Goal: Task Accomplishment & Management: Use online tool/utility

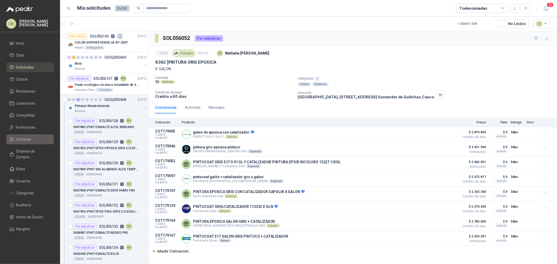
scroll to position [580, 0]
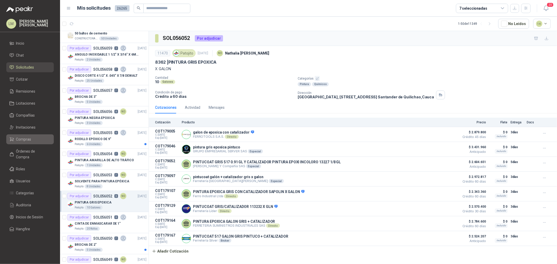
click at [29, 140] on span "Compras" at bounding box center [23, 139] width 15 height 6
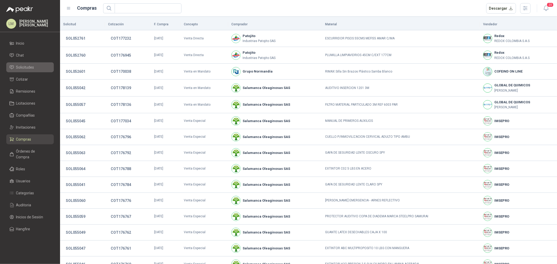
click at [20, 65] on span "Solicitudes" at bounding box center [25, 67] width 18 height 6
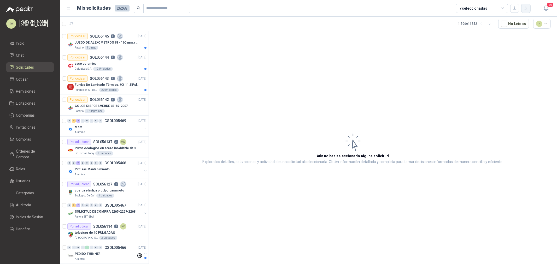
click at [525, 7] on icon "button" at bounding box center [525, 8] width 4 height 4
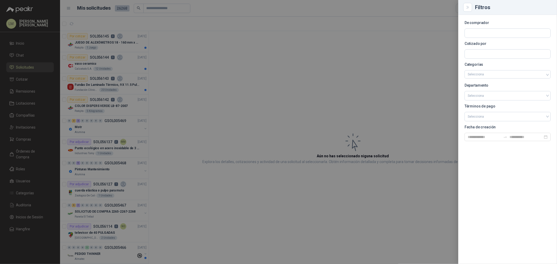
click at [498, 28] on div at bounding box center [507, 32] width 86 height 9
click at [498, 33] on input "text" at bounding box center [507, 33] width 86 height 9
type input "*****"
click at [489, 45] on p "KLARENS" at bounding box center [500, 44] width 49 height 3
click at [274, 62] on div at bounding box center [278, 132] width 557 height 264
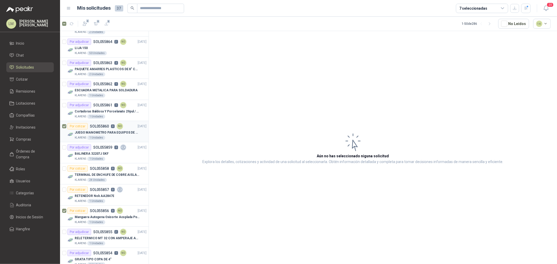
scroll to position [29, 0]
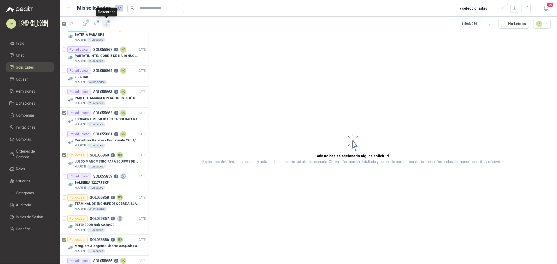
click at [108, 25] on icon "button" at bounding box center [106, 23] width 3 height 3
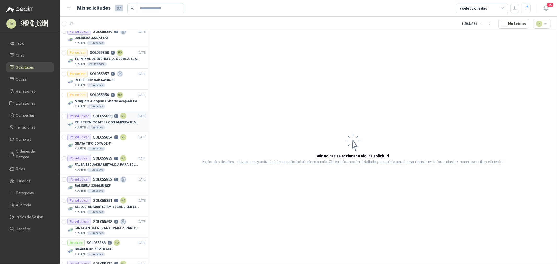
scroll to position [203, 0]
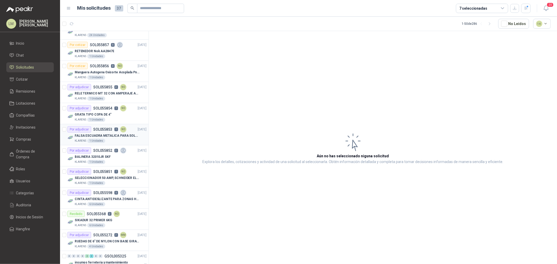
click at [87, 131] on div "Por adjudicar" at bounding box center [79, 129] width 24 height 6
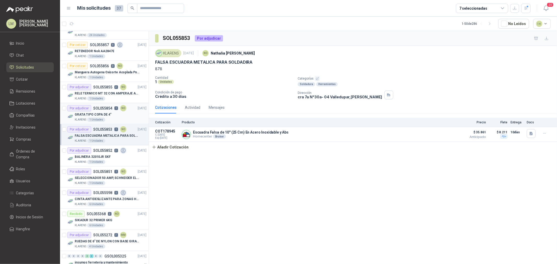
click at [101, 113] on p "GRATA TIPO COPA DE 4"" at bounding box center [93, 114] width 37 height 5
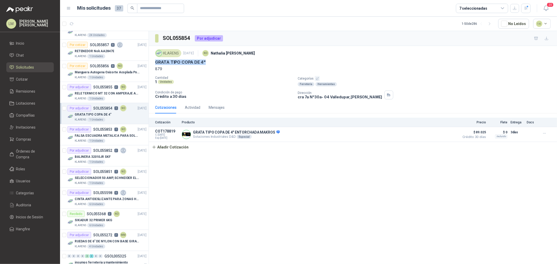
drag, startPoint x: 154, startPoint y: 62, endPoint x: 217, endPoint y: 61, distance: 62.4
click at [217, 61] on div "KLARENS 12 sept, 2025 NO Nathalia Ortega GRATA TIPO COPA DE 4" 879 Cantidad 1 U…" at bounding box center [353, 74] width 408 height 56
copy p "GRATA TIPO COPA DE 4""
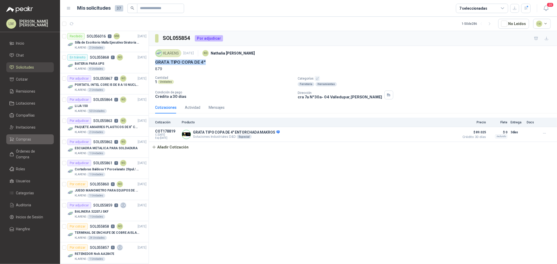
click at [25, 140] on span "Compras" at bounding box center [23, 139] width 15 height 6
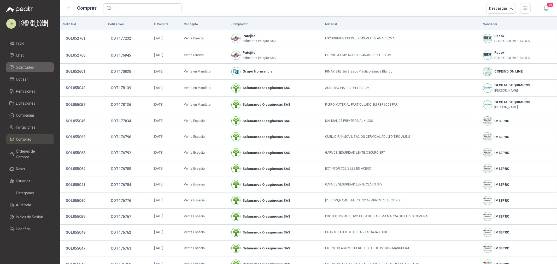
click at [23, 66] on span "Solicitudes" at bounding box center [25, 67] width 18 height 6
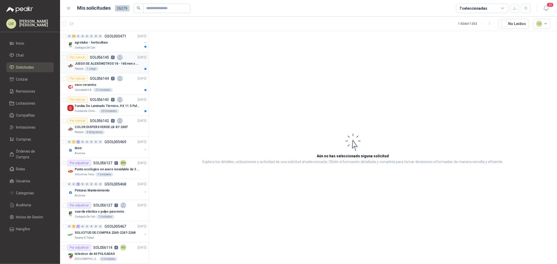
click at [105, 67] on div "Patojito 1 Juego" at bounding box center [111, 69] width 72 height 4
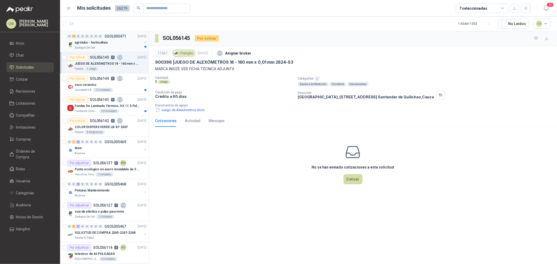
click at [110, 41] on div "agrotubo - horticultura" at bounding box center [109, 42] width 68 height 6
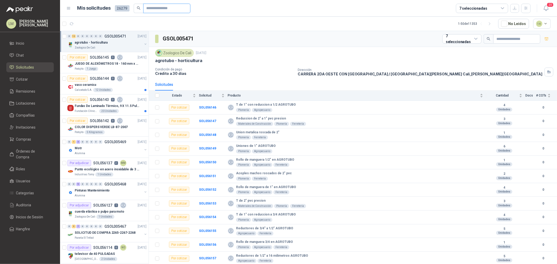
click at [169, 6] on input "text" at bounding box center [164, 8] width 37 height 9
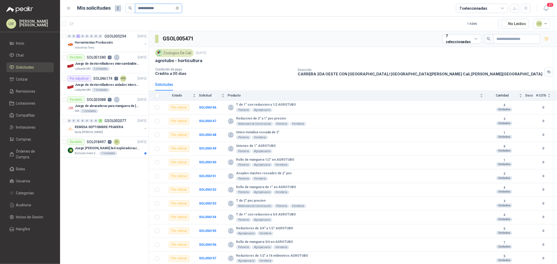
drag, startPoint x: 161, startPoint y: 9, endPoint x: 148, endPoint y: 8, distance: 13.3
click at [148, 8] on input "**********" at bounding box center [156, 8] width 37 height 9
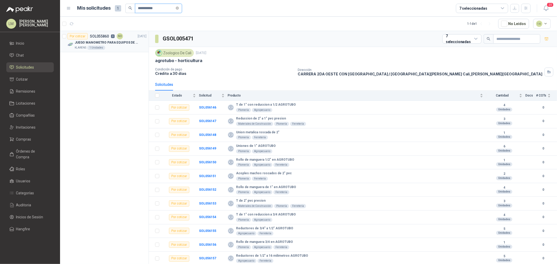
type input "**********"
click at [110, 42] on p "JUEGO MANOMETRO PARA EQUIPOS DE ARGON Y OXICORTE VICTOR" at bounding box center [107, 42] width 65 height 5
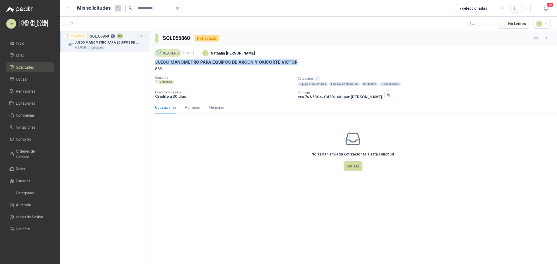
drag, startPoint x: 154, startPoint y: 64, endPoint x: 318, endPoint y: 64, distance: 163.3
click at [318, 64] on div "KLARENS 12 sept, 2025 NO Nathalia Ortega JUEGO MANOMETRO PARA EQUIPOS DE ARGON …" at bounding box center [353, 74] width 408 height 56
copy p "JUEGO MANOMETRO PARA EQUIPOS DE ARGON Y OXICORTE VICTOR"
click at [32, 140] on li "Compras" at bounding box center [29, 139] width 41 height 6
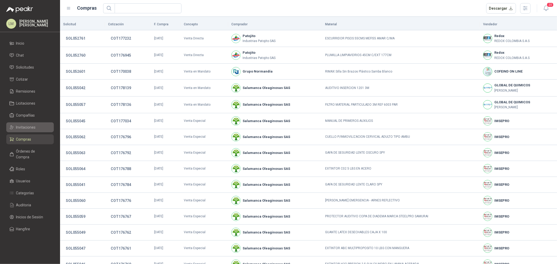
click at [25, 123] on link "Invitaciones" at bounding box center [29, 127] width 47 height 10
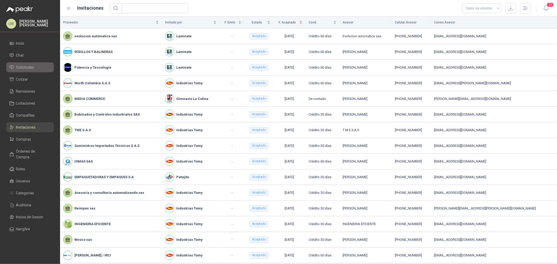
click at [25, 65] on span "Solicitudes" at bounding box center [25, 67] width 18 height 6
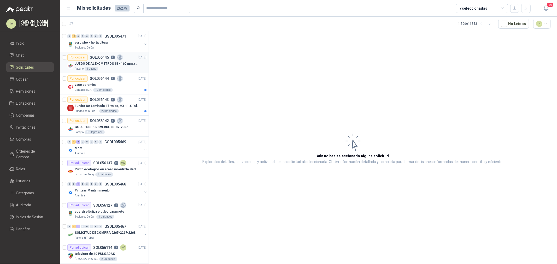
click at [110, 67] on div "Patojito 1 Juego" at bounding box center [111, 69] width 72 height 4
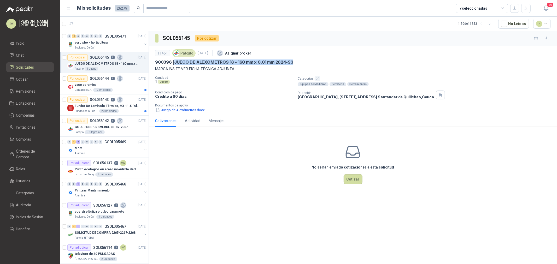
drag, startPoint x: 174, startPoint y: 60, endPoint x: 294, endPoint y: 62, distance: 120.8
click at [294, 62] on div "900396 | JUEGO DE ALEXÓMETROS 18 - 160 mm x 0,01 mm 2824-S3" at bounding box center [352, 61] width 395 height 5
copy p "JUEGO DE ALEXÓMETROS 18 - 160 mm x 0,01 mm 2824-S3"
click at [101, 43] on p "agrotubo - horticultura" at bounding box center [91, 42] width 33 height 5
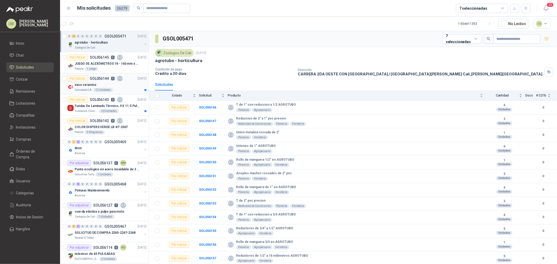
click at [94, 84] on p "vaso ceramica" at bounding box center [85, 84] width 21 height 5
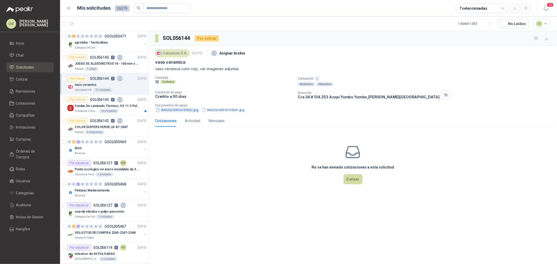
click at [181, 110] on button "IMG20250916135022.jpg" at bounding box center [177, 109] width 44 height 5
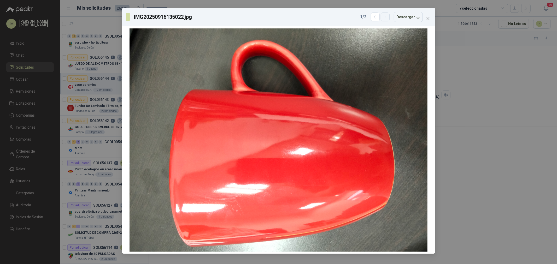
click at [387, 17] on icon "button" at bounding box center [385, 17] width 4 height 4
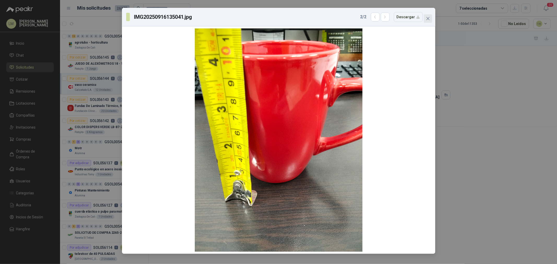
click at [427, 17] on icon "close" at bounding box center [428, 18] width 4 height 4
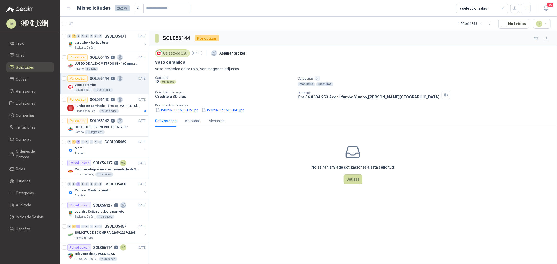
click at [316, 78] on icon "button" at bounding box center [317, 78] width 3 height 3
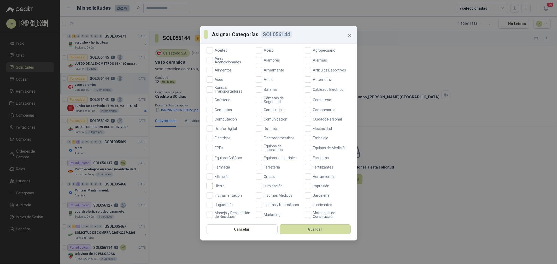
scroll to position [58, 0]
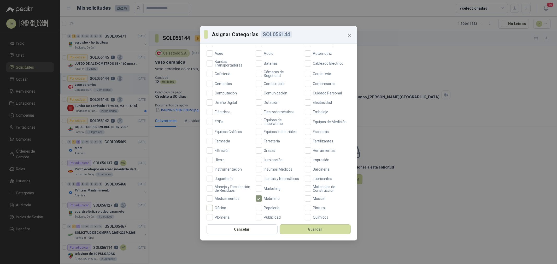
click at [223, 210] on span "Oficina" at bounding box center [221, 208] width 16 height 4
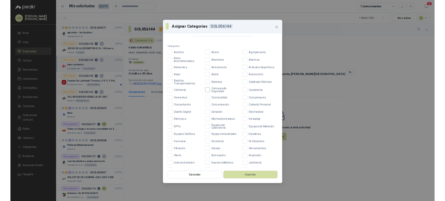
scroll to position [0, 0]
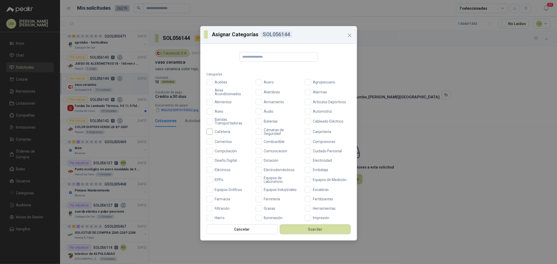
click at [222, 133] on span "Cafetería" at bounding box center [223, 132] width 20 height 4
click at [301, 230] on button "Guardar" at bounding box center [314, 229] width 71 height 10
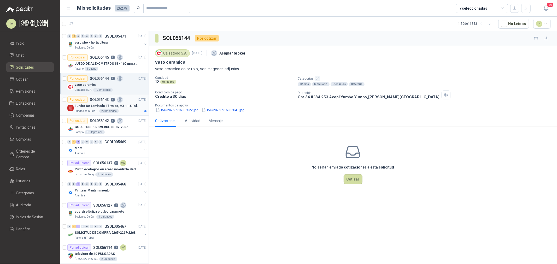
click at [103, 102] on div "Por cotizar SOL056143 0" at bounding box center [95, 100] width 56 height 6
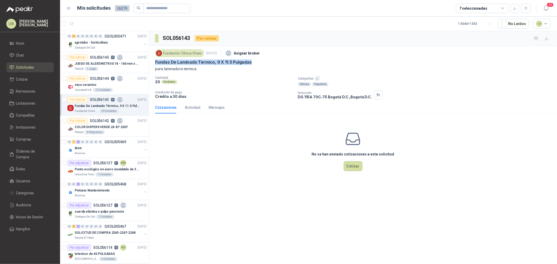
drag, startPoint x: 153, startPoint y: 62, endPoint x: 269, endPoint y: 62, distance: 115.3
click at [269, 62] on div "Fundación Clínica Shaio 16 sept, 2025 Asignar broker Fundas De Laminado Térmico…" at bounding box center [353, 74] width 408 height 56
copy p "Fundas De Laminado Térmico, 9 X 11.5 Pulgadas"
click at [105, 162] on p "SOL056137" at bounding box center [102, 163] width 19 height 4
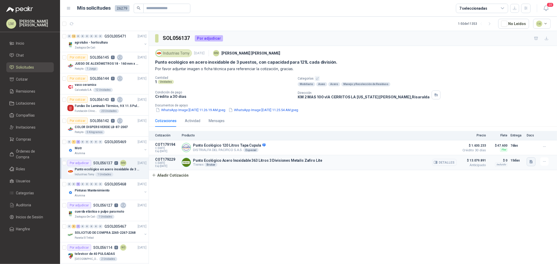
click at [531, 160] on icon "button" at bounding box center [531, 162] width 4 height 4
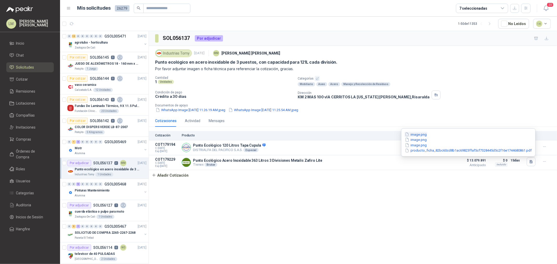
click at [417, 136] on button "image.png" at bounding box center [415, 134] width 23 height 5
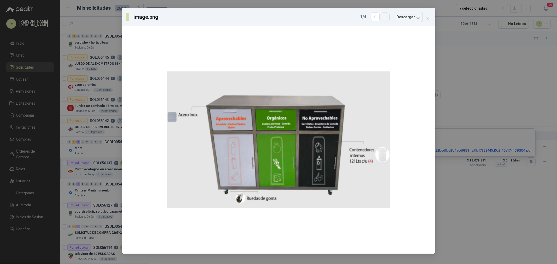
click at [385, 20] on button "button" at bounding box center [384, 17] width 9 height 9
click at [386, 17] on icon "button" at bounding box center [385, 17] width 4 height 4
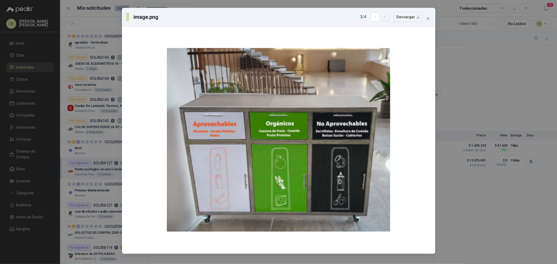
click at [386, 17] on icon "button" at bounding box center [385, 17] width 4 height 4
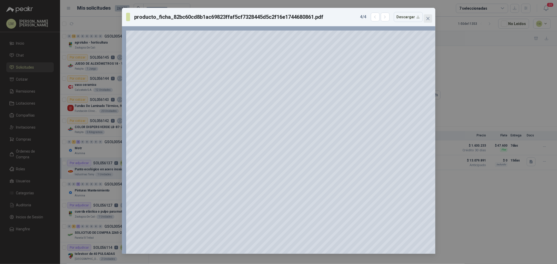
click at [426, 16] on icon "close" at bounding box center [428, 18] width 4 height 4
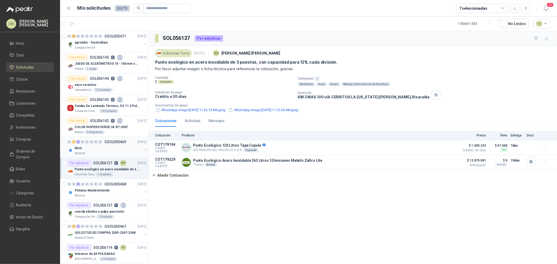
click at [109, 150] on div "Motr" at bounding box center [109, 148] width 68 height 6
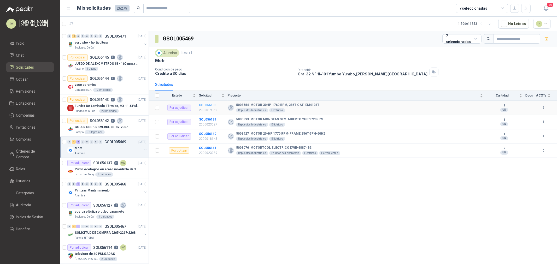
click at [206, 105] on b "SOL056138" at bounding box center [207, 105] width 17 height 4
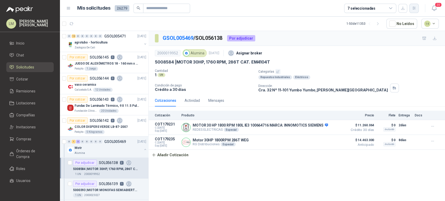
click at [416, 6] on icon "button" at bounding box center [414, 8] width 4 height 4
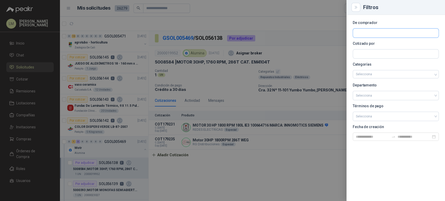
click at [376, 30] on input "text" at bounding box center [396, 33] width 86 height 9
type input "*****"
click at [369, 46] on span "Laminate Packaging [GEOGRAPHIC_DATA] SAS -" at bounding box center [393, 47] width 57 height 3
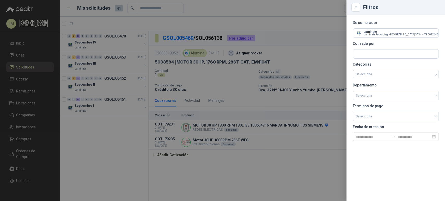
click at [288, 33] on div at bounding box center [222, 100] width 445 height 201
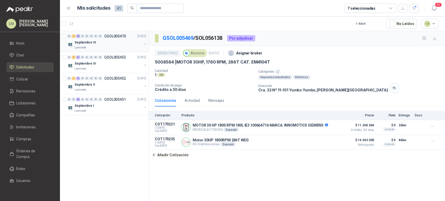
click at [113, 41] on div "Septiembre IV" at bounding box center [109, 42] width 68 height 6
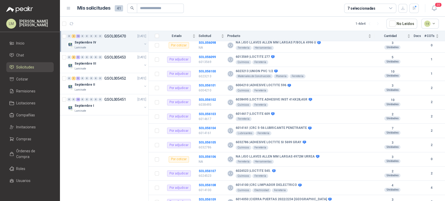
scroll to position [68, 0]
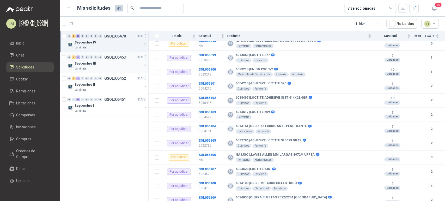
click at [90, 62] on p "Septiembre III" at bounding box center [85, 63] width 21 height 5
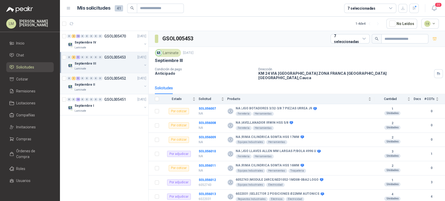
click at [92, 83] on p "Septiembre II" at bounding box center [85, 84] width 20 height 5
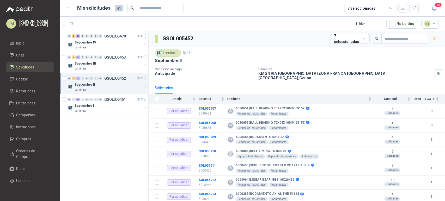
scroll to position [40, 0]
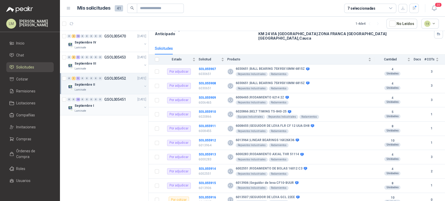
click at [82, 104] on p "Septiembre I" at bounding box center [85, 106] width 20 height 5
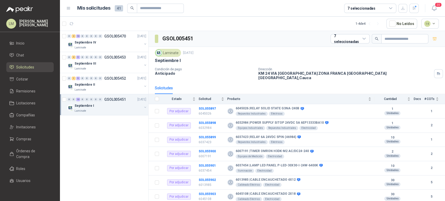
scroll to position [40, 0]
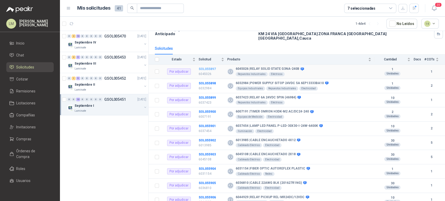
click at [205, 67] on b "SOL055897" at bounding box center [207, 69] width 17 height 4
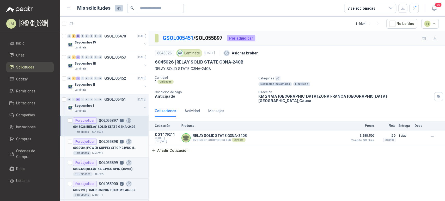
click at [94, 148] on p "6032984 | POWER SUPPLY SITOP 24VDC 5A 6EP13333BA10" at bounding box center [105, 148] width 65 height 5
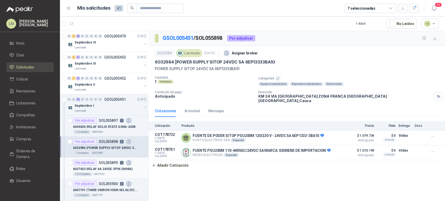
click at [95, 166] on div "6037423 | RELAY 6A 24VDC 5PIN (46984)" at bounding box center [109, 169] width 73 height 6
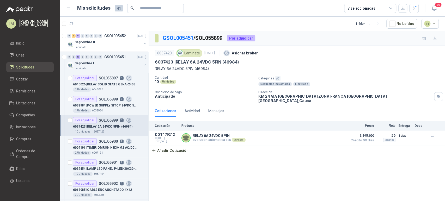
scroll to position [46, 0]
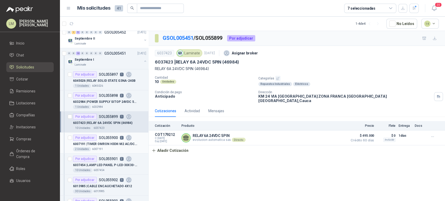
click at [101, 145] on p "6007191 | TIMER OMRON H3DK-M2 AC/DC24-240" at bounding box center [105, 144] width 65 height 5
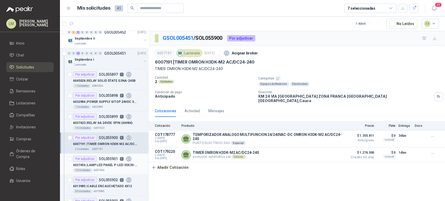
click at [106, 163] on p "6037454 | LAMP LED PANEL P-LED-30X30-I-24W-6400K" at bounding box center [105, 165] width 65 height 5
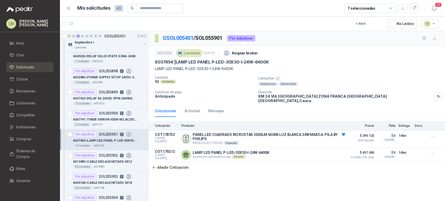
scroll to position [76, 0]
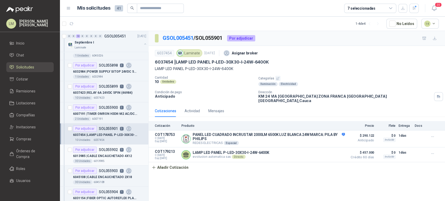
click at [104, 150] on p "SOL055902" at bounding box center [108, 150] width 19 height 4
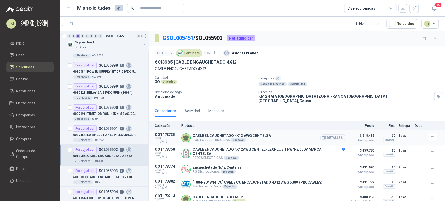
scroll to position [11, 0]
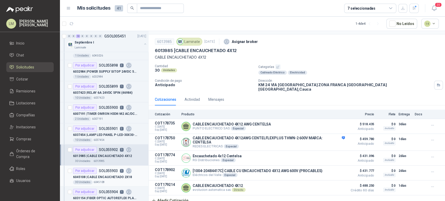
click at [109, 175] on p "6045108 | CABLE ENCAUCHETADO 2X18" at bounding box center [102, 177] width 59 height 5
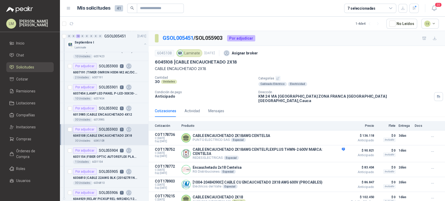
scroll to position [129, 0]
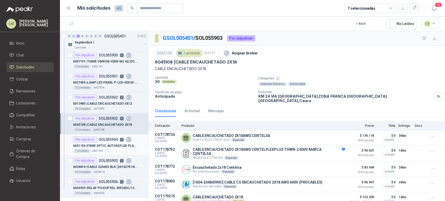
click at [112, 144] on p "6031154 | FIBER OPTIC AUTOREFLEX PLASTIC" at bounding box center [105, 146] width 65 height 5
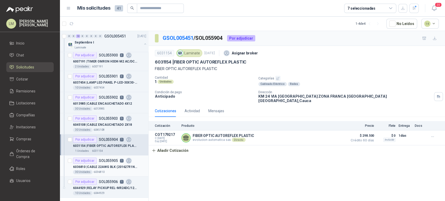
click at [108, 165] on p "6036810 | CABLE 22AWG BLK (201627R1NG)" at bounding box center [105, 167] width 65 height 5
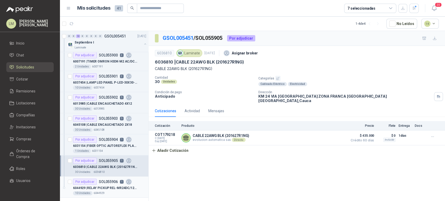
click at [107, 186] on p "6044929 | RELAY PICKUP REL-MR24DC/12VDC" at bounding box center [105, 188] width 65 height 5
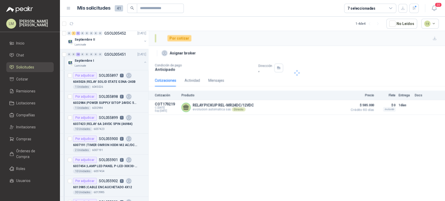
scroll to position [44, 0]
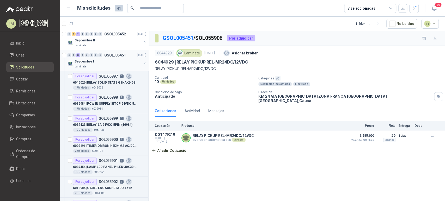
click at [143, 62] on button "button" at bounding box center [145, 63] width 4 height 4
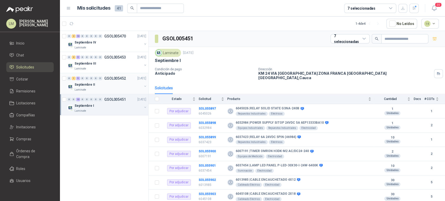
click at [111, 84] on div "Septiembre II" at bounding box center [109, 85] width 68 height 6
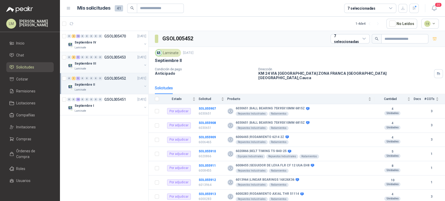
click at [97, 65] on div "Septiembre III" at bounding box center [109, 64] width 68 height 6
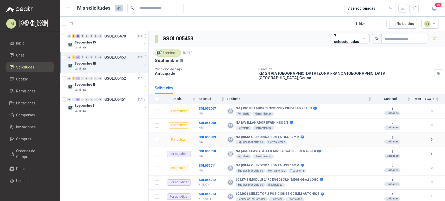
scroll to position [25, 0]
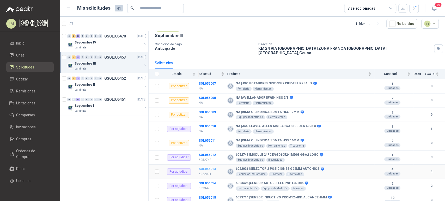
click at [204, 168] on b "SOL056013" at bounding box center [207, 170] width 17 height 4
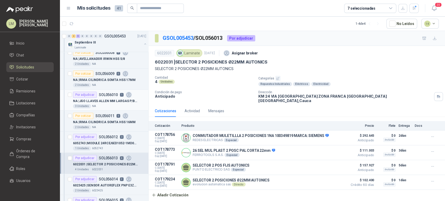
scroll to position [51, 0]
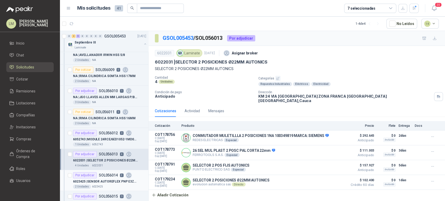
click at [104, 175] on p "SOL056014" at bounding box center [108, 176] width 19 height 4
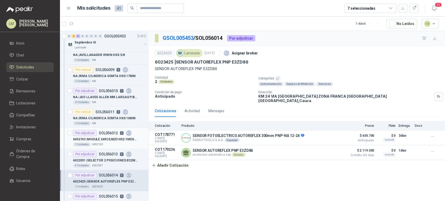
click at [106, 133] on p "SOL056012" at bounding box center [108, 134] width 19 height 4
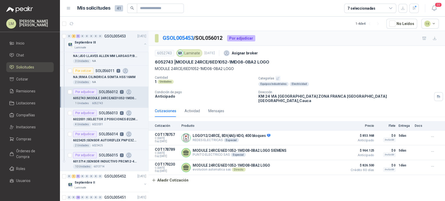
scroll to position [93, 0]
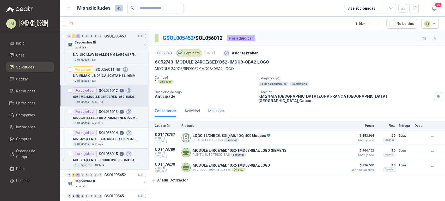
click at [107, 138] on p "6023425 | SENSOR AUTOREFLEX PNP E3ZD86" at bounding box center [105, 139] width 65 height 5
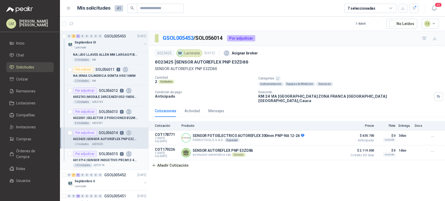
click at [106, 162] on p "6013714 | SENSOR INDUCTIVO PRCM12-4DP, ALCANCE 4MM" at bounding box center [105, 160] width 65 height 5
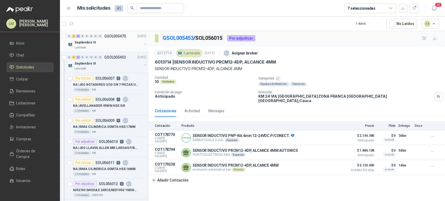
click at [108, 38] on p "GSOL005470" at bounding box center [115, 36] width 22 height 4
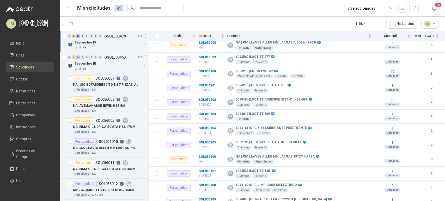
scroll to position [68, 0]
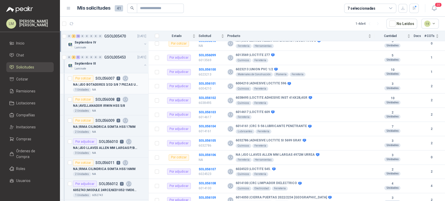
click at [103, 86] on p "NA | JGO BOTADORES 3/32-3/8 7 PIEZAS URREA J9" at bounding box center [105, 84] width 65 height 5
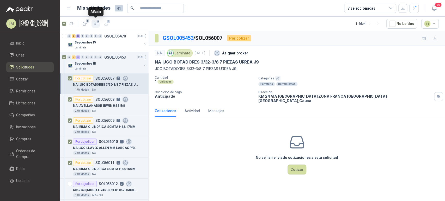
click at [96, 23] on icon "button" at bounding box center [96, 23] width 4 height 3
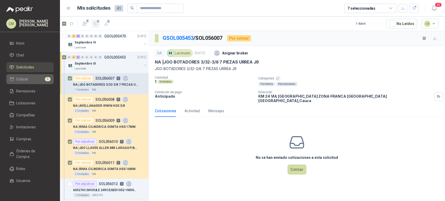
click at [32, 79] on li "Cotizar 5" at bounding box center [29, 79] width 41 height 6
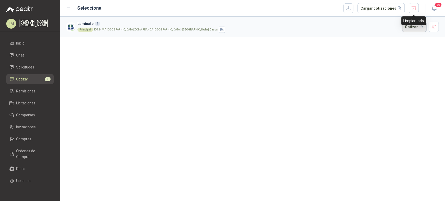
click at [415, 27] on button "Cotizar" at bounding box center [414, 27] width 25 height 10
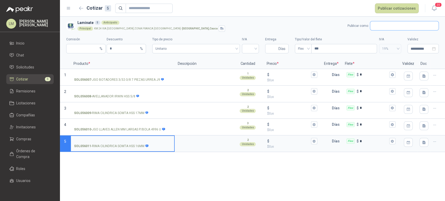
click at [386, 28] on input "text" at bounding box center [405, 25] width 68 height 9
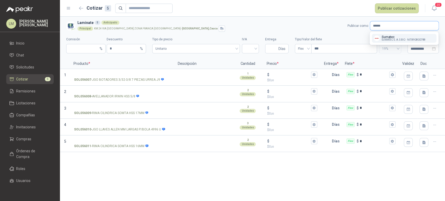
type input "******"
click at [384, 39] on span "SUMATEC S. A. S BIC -" at bounding box center [394, 40] width 25 height 3
type input "*"
type input "**********"
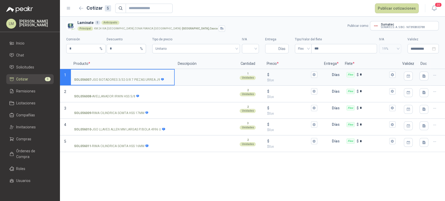
click at [113, 76] on input "SOL056007 - JGO BOTADORES 3/32-3/8 7 PIEZAS URREA J9" at bounding box center [122, 75] width 97 height 4
click at [74, 73] on label "**********" at bounding box center [122, 77] width 103 height 15
click at [74, 73] on input "**********" at bounding box center [122, 75] width 97 height 4
click at [75, 74] on input "**********" at bounding box center [122, 75] width 97 height 4
type input "**********"
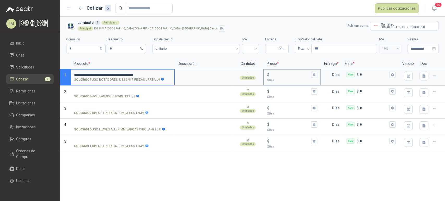
click at [278, 74] on input "$ $ 0 ,00" at bounding box center [290, 75] width 40 height 4
type input "******"
click at [162, 73] on input "**********" at bounding box center [122, 75] width 97 height 4
type input "**********"
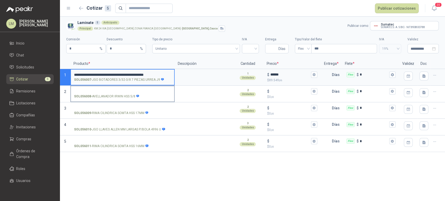
click at [109, 91] on input "SOL056008 - AVELLANADOR IRWIN HSS 5/8" at bounding box center [122, 92] width 97 height 4
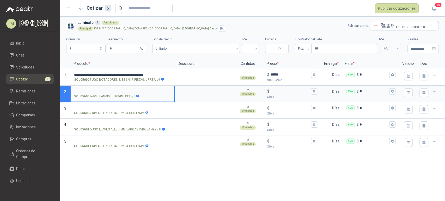
scroll to position [0, 0]
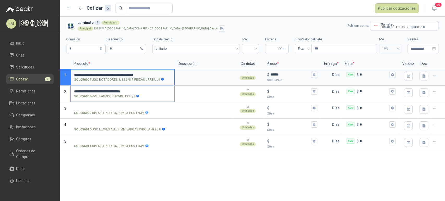
type input "**********"
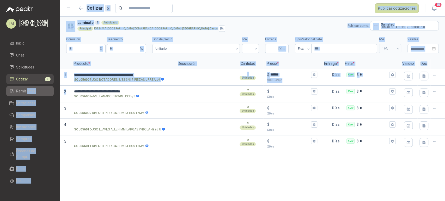
drag, startPoint x: 146, startPoint y: 93, endPoint x: 22, endPoint y: 86, distance: 124.7
click at [22, 86] on div "**********" at bounding box center [222, 100] width 445 height 201
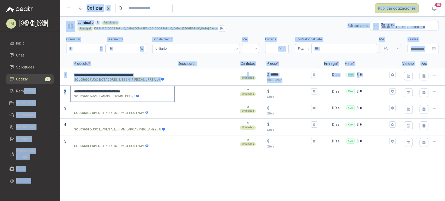
click at [142, 92] on input "**********" at bounding box center [122, 92] width 97 height 4
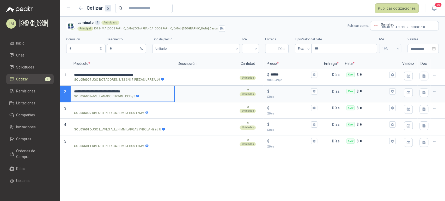
drag, startPoint x: 144, startPoint y: 91, endPoint x: 59, endPoint y: 82, distance: 85.6
click at [59, 82] on div "**********" at bounding box center [222, 100] width 445 height 201
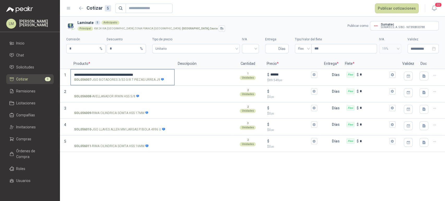
click at [159, 71] on label "**********" at bounding box center [122, 77] width 103 height 15
click at [159, 73] on input "**********" at bounding box center [122, 75] width 97 height 4
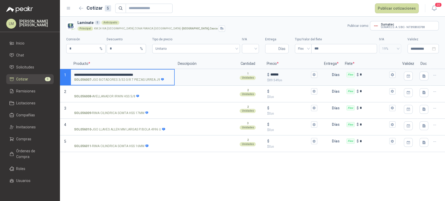
click at [159, 73] on input "**********" at bounding box center [122, 75] width 97 height 4
type input "**********"
click at [95, 123] on input "SOL056010 - JGO LLAVES ALLEN MM LARGAS P/BOLA 4996 U" at bounding box center [122, 125] width 97 height 4
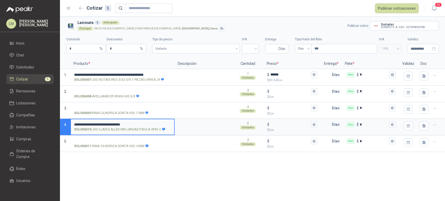
click at [83, 123] on input "**********" at bounding box center [122, 125] width 97 height 4
type input "**********"
click at [280, 125] on input "$ $ 0 ,00" at bounding box center [290, 125] width 40 height 4
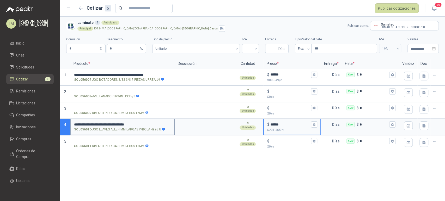
type input "******"
click at [246, 50] on input "search" at bounding box center [250, 48] width 11 height 8
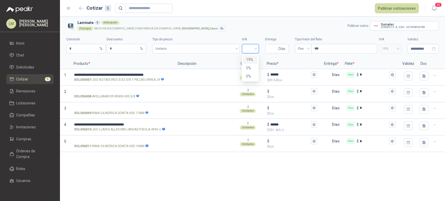
click at [246, 59] on div "19%" at bounding box center [250, 60] width 9 height 6
click at [271, 50] on input "Entrega" at bounding box center [272, 48] width 9 height 9
type input "*"
type input "*****"
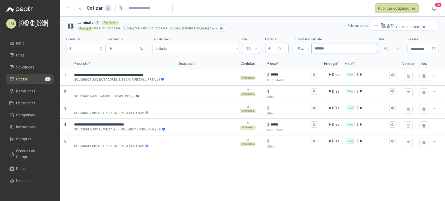
type input "********"
click at [392, 8] on button "Publicar cotizaciones" at bounding box center [397, 8] width 44 height 10
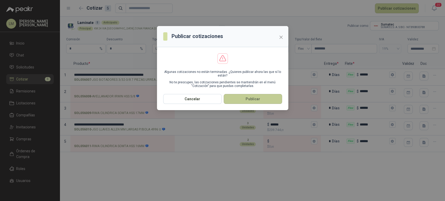
click at [244, 99] on button "Publicar" at bounding box center [253, 99] width 58 height 10
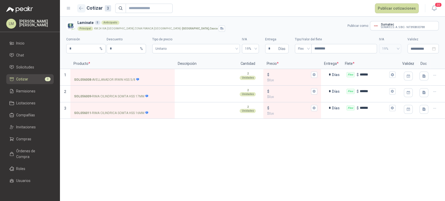
click at [82, 5] on button "button" at bounding box center [81, 8] width 8 height 8
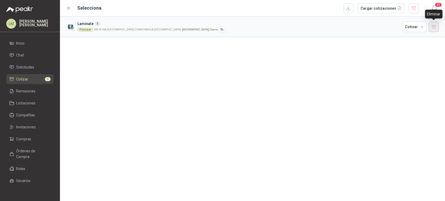
click at [435, 28] on button "button" at bounding box center [434, 27] width 10 height 10
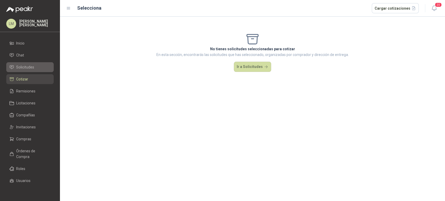
click at [23, 67] on span "Solicitudes" at bounding box center [25, 67] width 18 height 6
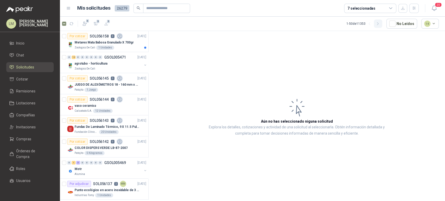
click at [378, 23] on icon "button" at bounding box center [378, 24] width 4 height 4
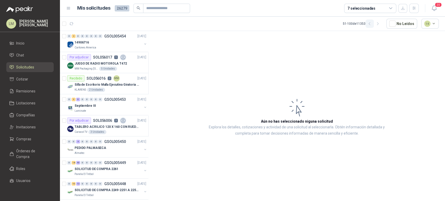
click at [371, 23] on icon "button" at bounding box center [370, 24] width 4 height 4
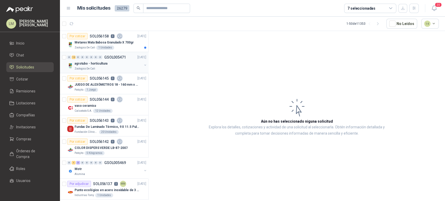
click at [92, 62] on p "agrotubo - horticultura" at bounding box center [91, 63] width 33 height 5
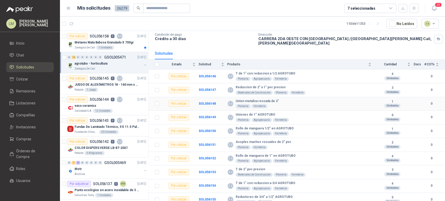
scroll to position [34, 0]
drag, startPoint x: 235, startPoint y: 68, endPoint x: 296, endPoint y: 69, distance: 60.8
click at [296, 72] on div "T de 1" con reduccion a 1/2 AGROTUBO Plomería Agropecuario Ferretería" at bounding box center [300, 76] width 144 height 9
copy b "T de 1" con reduccion a 1/2 AGROTUBO"
click at [88, 39] on div "Metarex Mata Babosa Granulado X 700gr" at bounding box center [111, 42] width 72 height 6
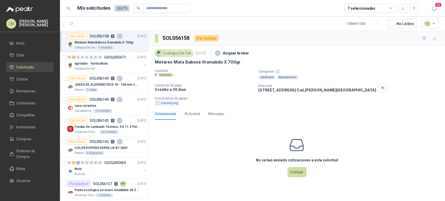
click at [167, 104] on button "merate.png" at bounding box center [167, 102] width 24 height 5
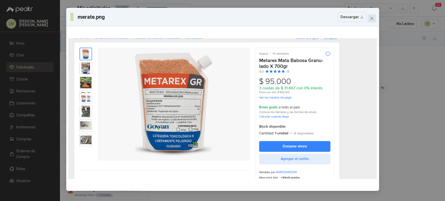
click at [371, 19] on icon "close" at bounding box center [372, 18] width 4 height 4
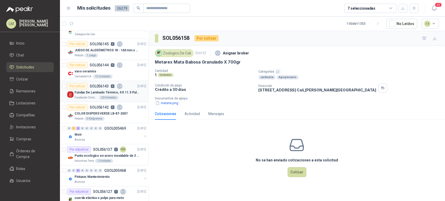
scroll to position [36, 0]
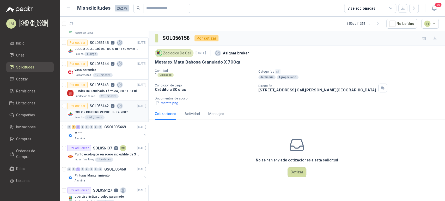
click at [102, 110] on p "COLOR DISPERS VERDE LB-87-2007" at bounding box center [101, 112] width 53 height 5
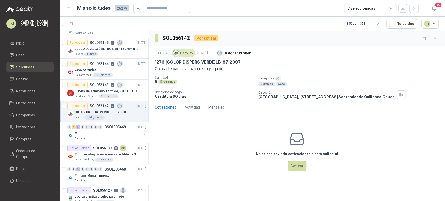
scroll to position [59, 0]
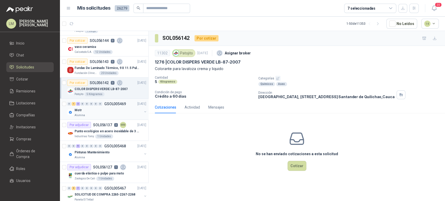
click at [105, 113] on div "Alumina" at bounding box center [109, 115] width 68 height 4
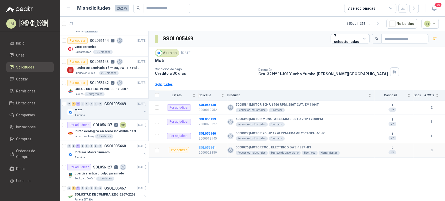
click at [211, 148] on b "SOL056141" at bounding box center [207, 148] width 17 height 4
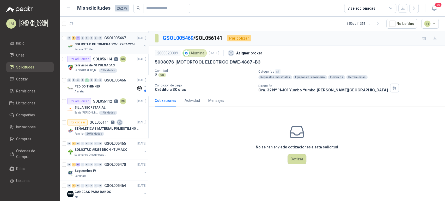
scroll to position [320, 0]
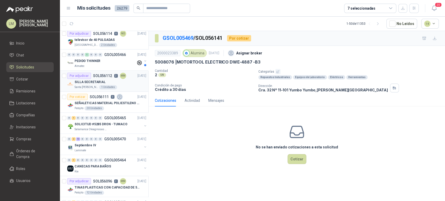
click at [101, 85] on div "1 Unidades" at bounding box center [108, 87] width 18 height 4
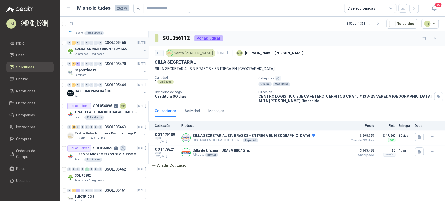
scroll to position [397, 0]
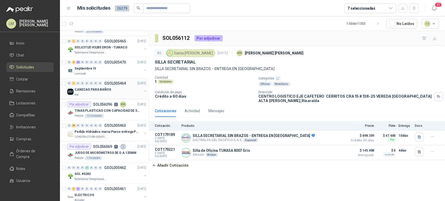
click at [120, 88] on div "CANECAS PARA BAÑOS" at bounding box center [109, 90] width 68 height 6
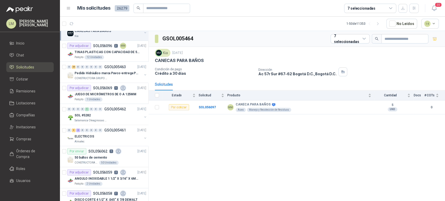
scroll to position [456, 0]
click at [107, 88] on p "SOL056069" at bounding box center [102, 88] width 19 height 4
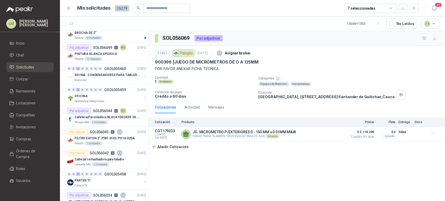
scroll to position [814, 0]
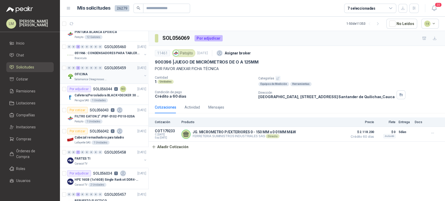
click at [96, 71] on div "OFICINA" at bounding box center [109, 74] width 68 height 6
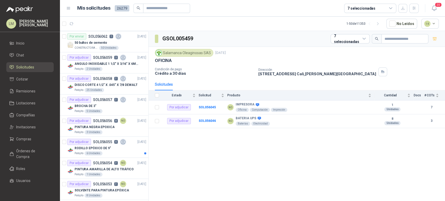
scroll to position [547, 0]
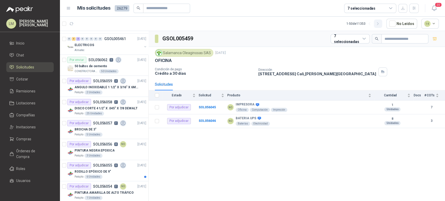
click at [380, 25] on icon "button" at bounding box center [378, 24] width 4 height 4
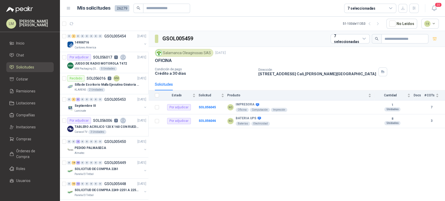
scroll to position [0, 0]
click at [98, 105] on div "Septiembre III" at bounding box center [109, 106] width 68 height 6
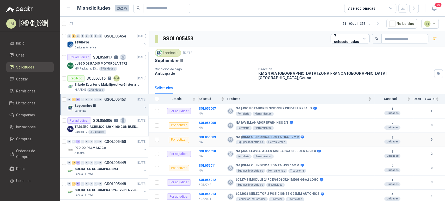
drag, startPoint x: 242, startPoint y: 133, endPoint x: 297, endPoint y: 135, distance: 54.6
click at [297, 135] on div "NA | RIMA CILINDRICA SOMTA HSS 17MM" at bounding box center [270, 137] width 68 height 4
copy div "RIMA CILINDRICA SOMTA HSS 17MM"
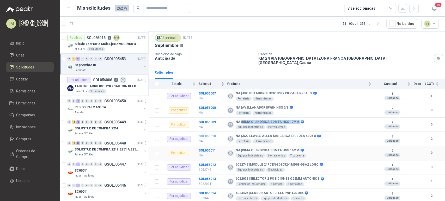
scroll to position [25, 0]
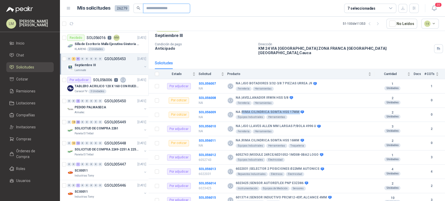
click at [148, 6] on input "text" at bounding box center [164, 8] width 37 height 9
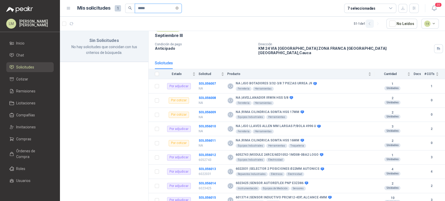
type input "*****"
click at [372, 25] on icon "button" at bounding box center [370, 24] width 4 height 4
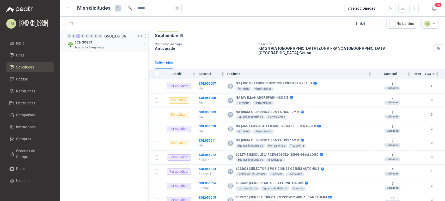
click at [145, 43] on button "button" at bounding box center [145, 44] width 4 height 4
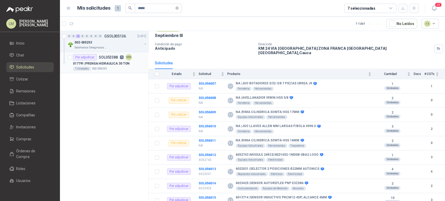
click at [104, 64] on p "017791 | PRENSA HIDRAULICA 30 TON" at bounding box center [101, 63] width 57 height 5
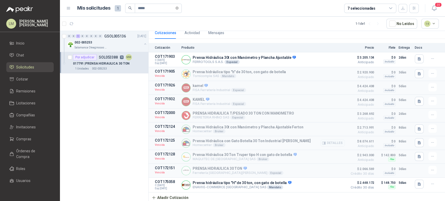
scroll to position [69, 0]
click at [335, 128] on button "Detalles" at bounding box center [333, 129] width 25 height 7
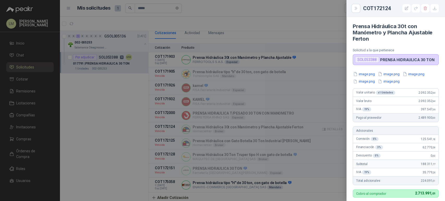
scroll to position [172, 0]
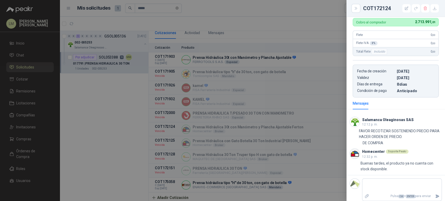
click at [231, 113] on div at bounding box center [222, 100] width 445 height 201
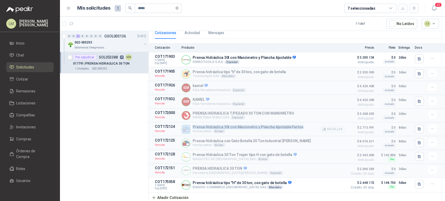
drag, startPoint x: 190, startPoint y: 126, endPoint x: 298, endPoint y: 123, distance: 108.6
click at [298, 123] on article "COT172124 Vencida Prensa Hidráulica 30t con Manómetro y Plancha Ajustable Ferto…" at bounding box center [297, 130] width 297 height 14
copy div "Prensa Hidráulica 30t con Manómetro y Plancha Ajustable Ferton"
drag, startPoint x: 151, startPoint y: 11, endPoint x: 93, endPoint y: -1, distance: 59.3
click at [93, 0] on html "LM Luis Miguel Martinez Inicio Chat Solicitudes Cotizar Remisiones Licitaciones…" at bounding box center [222, 100] width 445 height 201
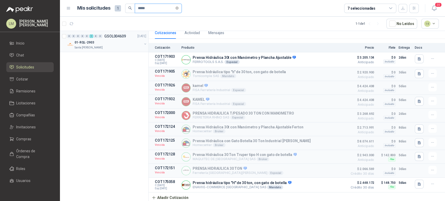
type input "*****"
click at [144, 43] on button "button" at bounding box center [145, 44] width 4 height 4
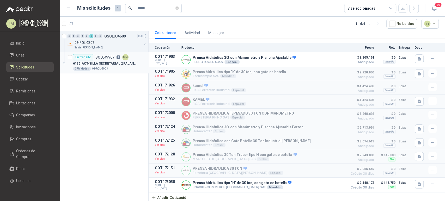
click at [104, 58] on p "SOL049967" at bounding box center [104, 58] width 19 height 4
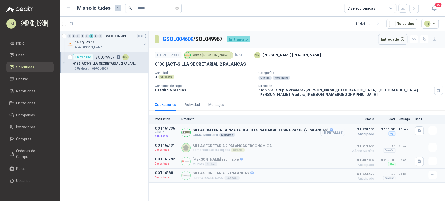
click at [342, 129] on button "Detalles" at bounding box center [333, 132] width 25 height 7
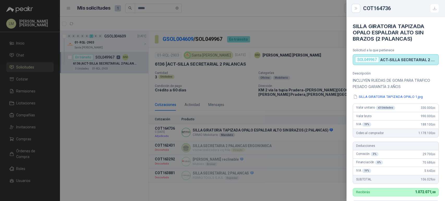
click at [307, 113] on div at bounding box center [222, 100] width 445 height 201
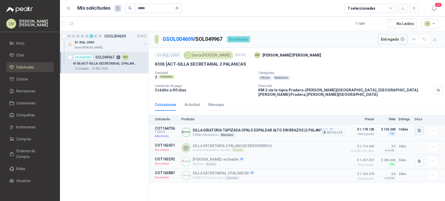
click at [417, 129] on icon "button" at bounding box center [419, 131] width 4 height 4
click at [386, 112] on div "SILLA GIRATORIA TAPIZADA OPALO 1.jpg" at bounding box center [385, 115] width 77 height 12
click at [384, 114] on button "SILLA GIRATORIA TAPIZADA OPALO 1.jpg" at bounding box center [385, 115] width 71 height 5
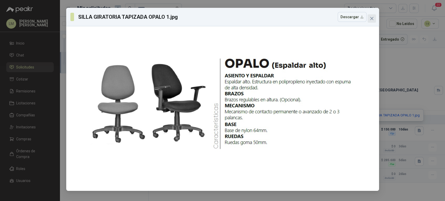
click at [372, 17] on icon "close" at bounding box center [372, 18] width 4 height 4
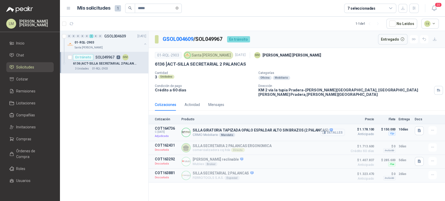
click at [340, 129] on button "Detalles" at bounding box center [333, 132] width 25 height 7
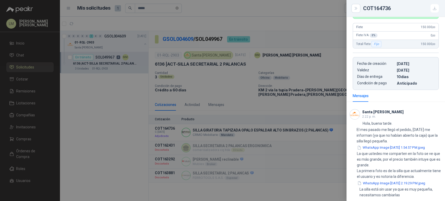
scroll to position [186, 0]
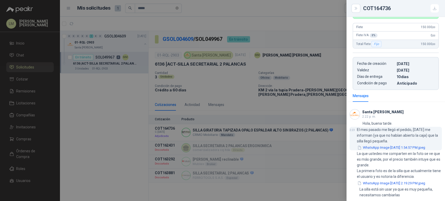
click at [389, 146] on button "WhatsApp Image [DATE] 1.54.57 PM.jpeg" at bounding box center [391, 147] width 69 height 5
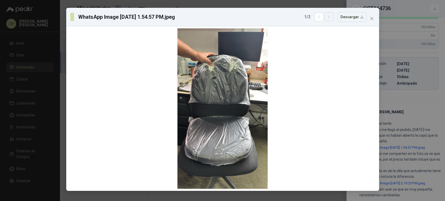
click at [330, 17] on icon "button" at bounding box center [329, 17] width 4 height 4
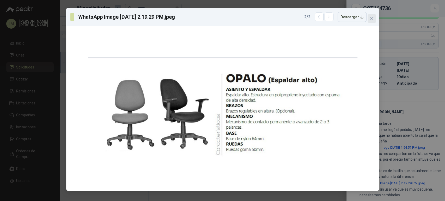
click at [372, 18] on icon "close" at bounding box center [372, 18] width 4 height 4
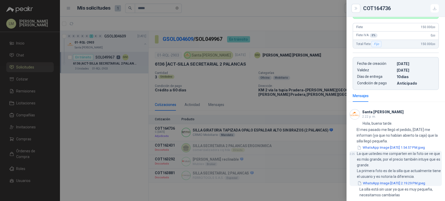
click at [392, 182] on button "WhatsApp Image 2025-09-16 at 2.19.29 PM.jpeg" at bounding box center [391, 183] width 69 height 5
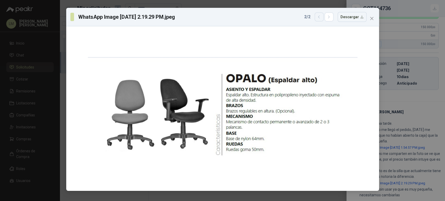
click at [320, 18] on icon "button" at bounding box center [319, 17] width 1 height 3
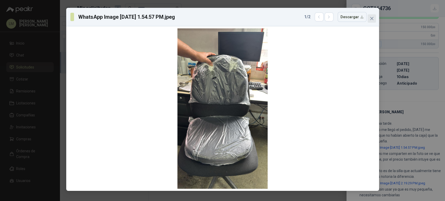
click at [373, 17] on icon "close" at bounding box center [372, 18] width 4 height 4
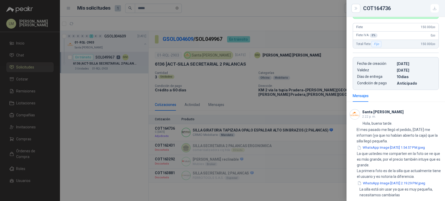
click at [214, 86] on div at bounding box center [222, 100] width 445 height 201
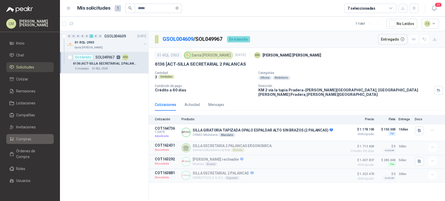
click at [21, 137] on span "Compras" at bounding box center [23, 139] width 15 height 6
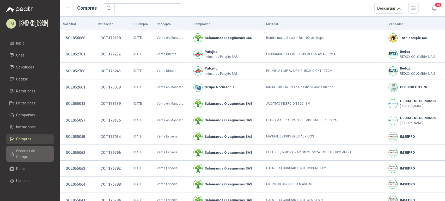
click at [22, 148] on link "Órdenes de Compra" at bounding box center [29, 154] width 47 height 16
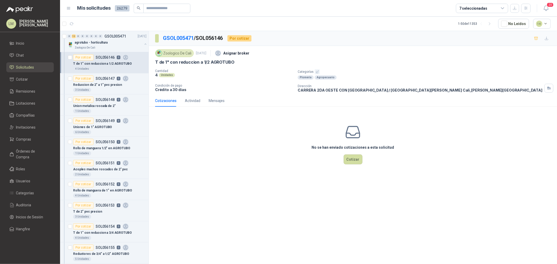
click at [316, 71] on icon "button" at bounding box center [316, 71] width 3 height 3
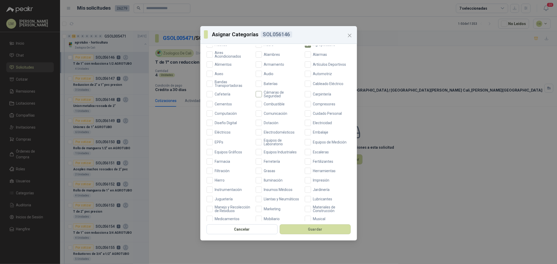
scroll to position [87, 0]
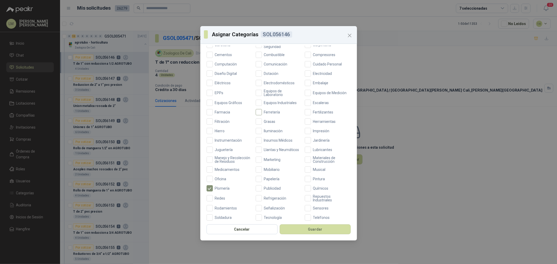
click at [265, 111] on span "Ferretería" at bounding box center [272, 112] width 20 height 4
click at [304, 225] on button "Guardar" at bounding box center [314, 229] width 71 height 10
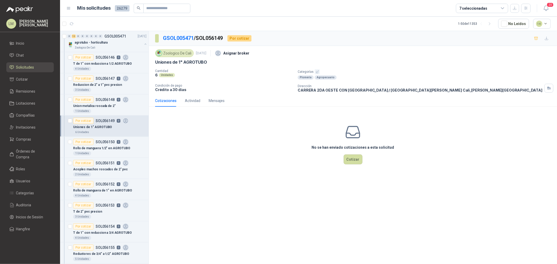
click at [316, 74] on icon "button" at bounding box center [316, 71] width 3 height 3
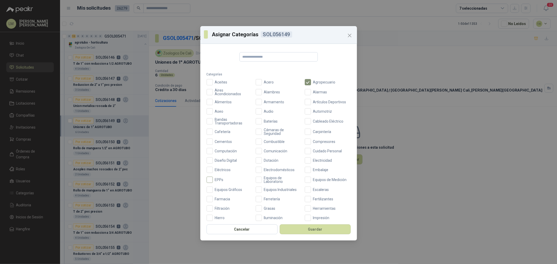
scroll to position [58, 0]
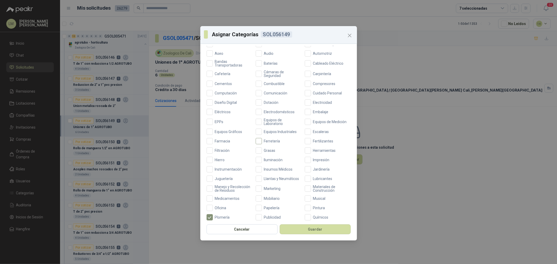
click at [270, 144] on label "Ferretería" at bounding box center [278, 141] width 46 height 6
click at [311, 233] on button "Guardar" at bounding box center [314, 229] width 71 height 10
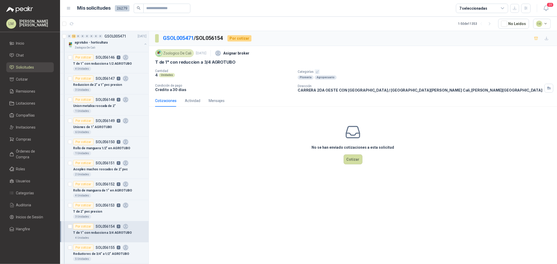
click at [317, 72] on icon "button" at bounding box center [316, 71] width 3 height 3
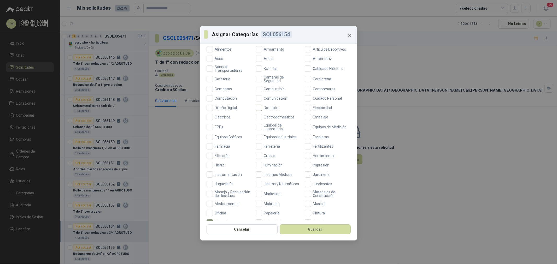
scroll to position [87, 0]
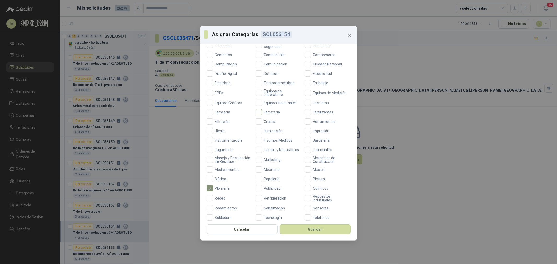
click at [267, 113] on span "Ferretería" at bounding box center [272, 112] width 20 height 4
click at [304, 228] on button "Guardar" at bounding box center [314, 229] width 71 height 10
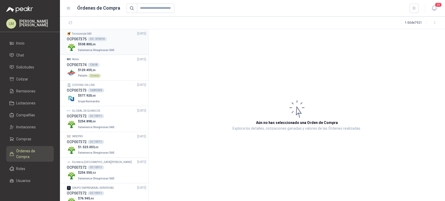
click at [98, 39] on div "OC - 015914" at bounding box center [97, 39] width 19 height 4
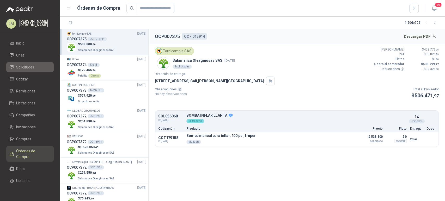
click at [25, 68] on span "Solicitudes" at bounding box center [25, 67] width 18 height 6
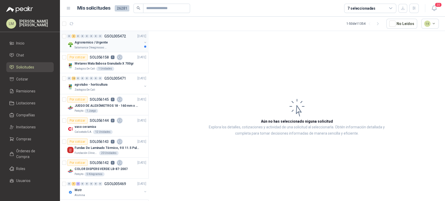
click at [109, 41] on div "Agronomico / Urgente" at bounding box center [109, 42] width 68 height 6
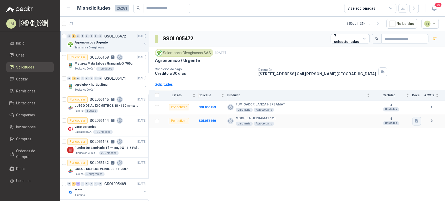
click at [416, 120] on icon "button" at bounding box center [416, 121] width 3 height 3
click at [372, 107] on button "WhatsApp Image [DATE] 2.14.53 PM.jpeg" at bounding box center [383, 109] width 69 height 5
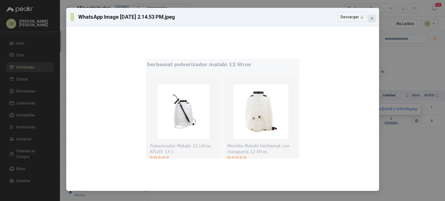
click at [372, 19] on icon "close" at bounding box center [371, 18] width 3 height 3
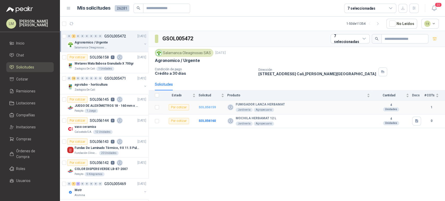
click at [207, 106] on b "SOL056159" at bounding box center [207, 108] width 17 height 4
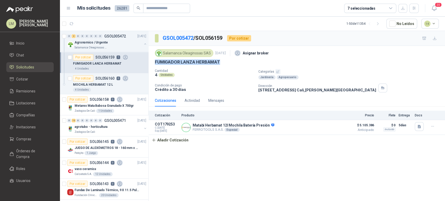
drag, startPoint x: 153, startPoint y: 64, endPoint x: 230, endPoint y: 62, distance: 76.7
click at [230, 62] on div "Salamanca Oleaginosas SAS [DATE] Asignar broker FUMIGADOR [PERSON_NAME] HERBAMA…" at bounding box center [297, 70] width 297 height 49
copy p "FUMIGADOR LANZA HERBAMAT"
click at [99, 85] on p "MOCHILA HERBAMAT 12 L" at bounding box center [93, 84] width 40 height 5
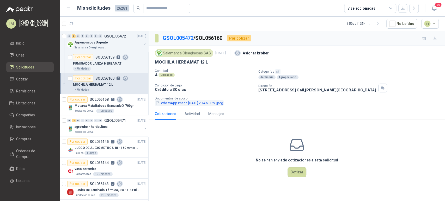
click at [224, 103] on button "WhatsApp Image [DATE] 2.14.53 PM.jpeg" at bounding box center [189, 102] width 69 height 5
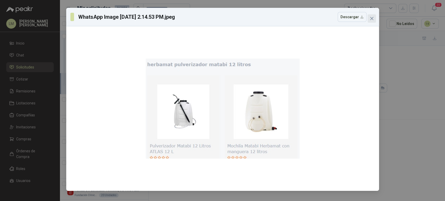
click at [374, 20] on icon "close" at bounding box center [372, 18] width 4 height 4
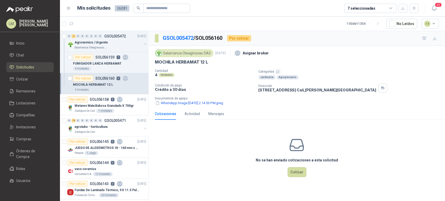
click at [88, 73] on article "Por cotizar SOL056160 0 MOCHILA HERBAMAT 12 L 4 Unidades" at bounding box center [104, 83] width 88 height 21
click at [109, 61] on div "FUMIGADOR LANZA HERBAMAT" at bounding box center [109, 64] width 73 height 6
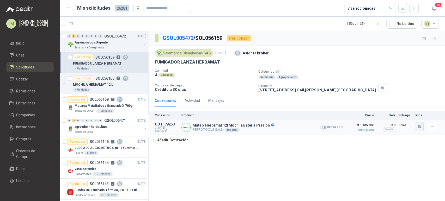
click at [417, 124] on button "button" at bounding box center [419, 126] width 9 height 9
click at [407, 109] on button "image.png" at bounding box center [409, 109] width 23 height 5
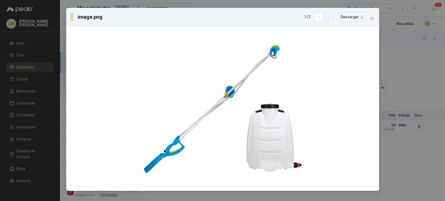
click at [330, 17] on icon "button" at bounding box center [329, 17] width 4 height 4
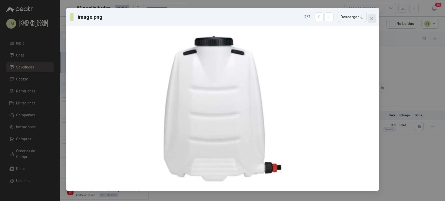
click at [370, 19] on icon "close" at bounding box center [372, 18] width 4 height 4
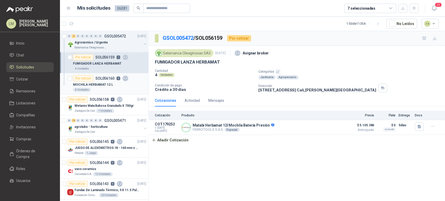
scroll to position [7, 0]
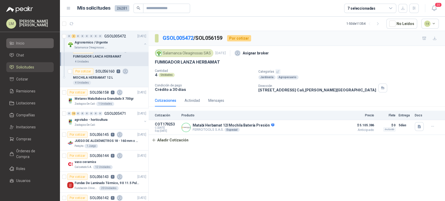
click at [21, 43] on span "Inicio" at bounding box center [20, 43] width 8 height 6
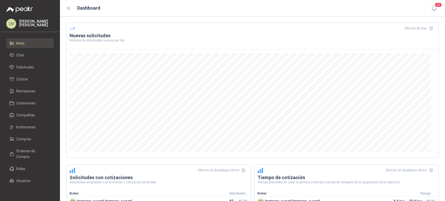
scroll to position [108, 0]
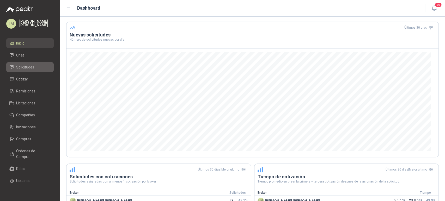
click at [22, 68] on span "Solicitudes" at bounding box center [25, 67] width 18 height 6
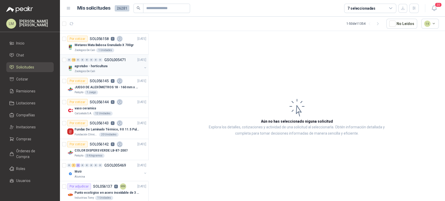
scroll to position [25, 0]
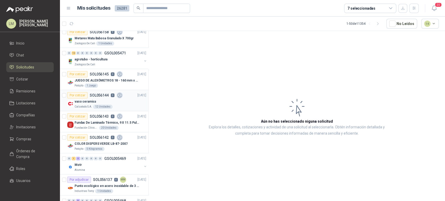
click at [85, 103] on p "vaso ceramica" at bounding box center [85, 101] width 21 height 5
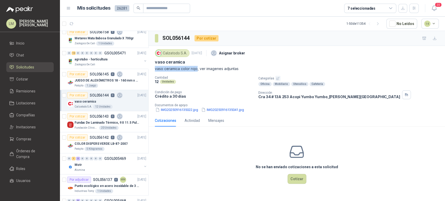
drag, startPoint x: 154, startPoint y: 68, endPoint x: 197, endPoint y: 72, distance: 43.4
click at [197, 72] on div "Calzatodo [DATE] Asignar broker vaso ceramica vaso ceramica color rojo, ver ima…" at bounding box center [297, 80] width 297 height 69
copy p "vaso ceramica color rojo"
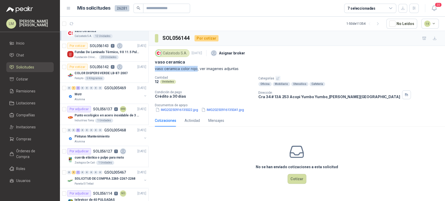
scroll to position [97, 0]
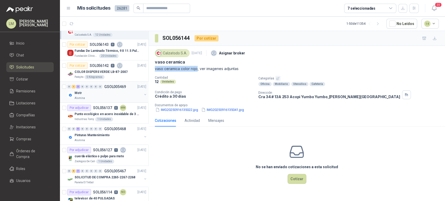
click at [91, 94] on div "Motr" at bounding box center [109, 93] width 68 height 6
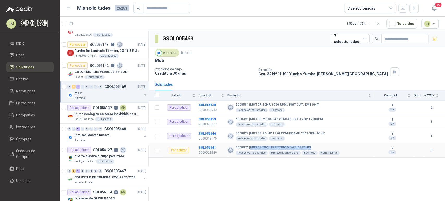
drag, startPoint x: 251, startPoint y: 147, endPoint x: 314, endPoint y: 145, distance: 63.2
click at [314, 145] on td "5008076 | MOTORTOOL ELECTRICO DWE-4887 -B3 Repuestos Industriales Equipos de La…" at bounding box center [301, 151] width 147 height 14
copy b "MOTORTOOL ELECTRICO DWE-4887 -B3"
click at [224, 161] on div "GSOL005469 7 seleccionadas Alumina [DATE] Motr Condición de pago Crédito a 30 […" at bounding box center [297, 117] width 297 height 172
click at [161, 185] on div "GSOL005469 7 seleccionadas Alumina [DATE] Motr Condición de pago Crédito a 30 […" at bounding box center [297, 117] width 297 height 172
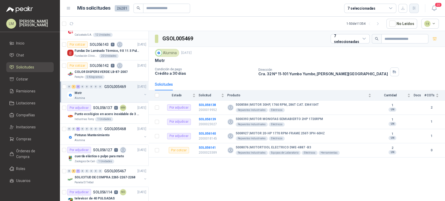
click at [413, 8] on icon "button" at bounding box center [414, 8] width 4 height 4
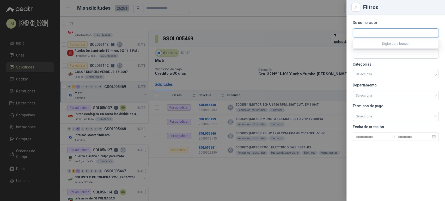
click at [374, 37] on input "text" at bounding box center [396, 33] width 86 height 9
click at [365, 57] on input "text" at bounding box center [396, 54] width 86 height 9
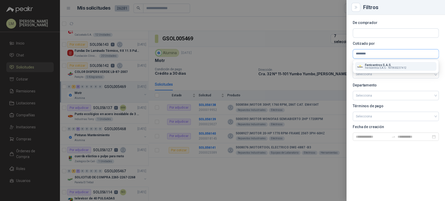
type input "********"
click at [378, 66] on p "Ferricentros S.A.S." at bounding box center [385, 65] width 41 height 3
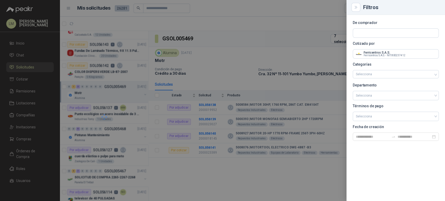
click at [235, 49] on div at bounding box center [222, 100] width 445 height 201
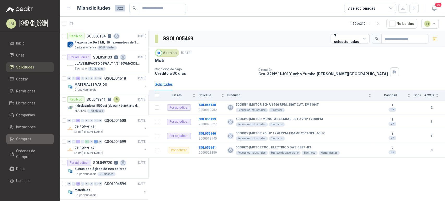
click at [24, 141] on span "Compras" at bounding box center [23, 139] width 15 height 6
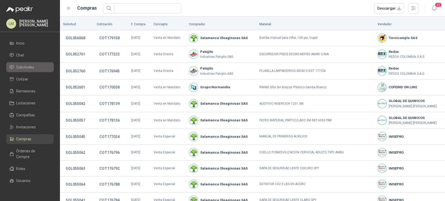
click at [26, 68] on span "Solicitudes" at bounding box center [25, 67] width 18 height 6
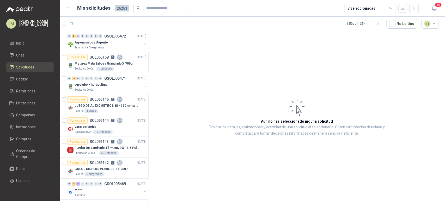
click at [26, 68] on span "Solicitudes" at bounding box center [25, 67] width 18 height 6
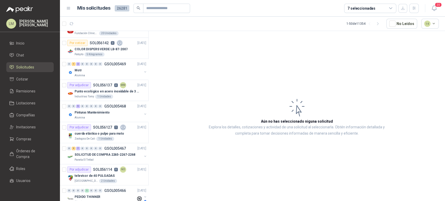
scroll to position [154, 0]
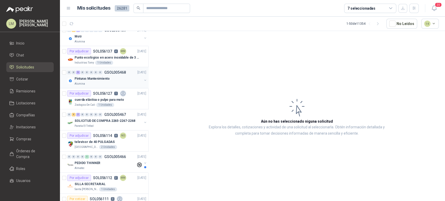
click at [93, 77] on p "Pinturas Mantenimiento" at bounding box center [92, 78] width 35 height 5
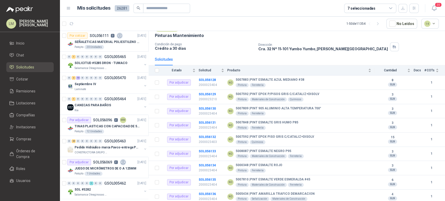
scroll to position [366, 0]
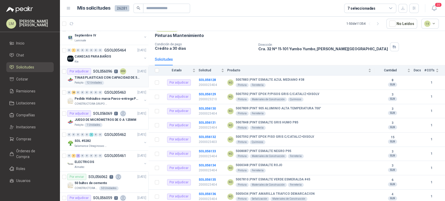
click at [104, 78] on p "TINAS PLASTICAS CON CAPACIDAD DE 50 KG" at bounding box center [107, 77] width 65 height 5
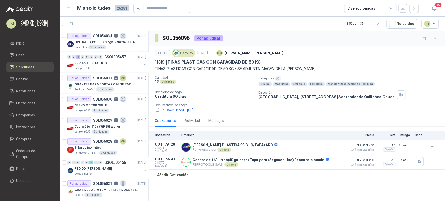
scroll to position [894, 0]
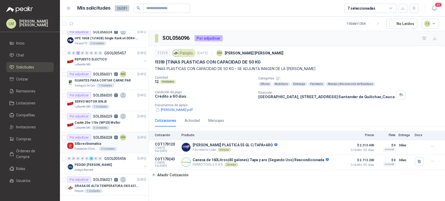
click at [86, 142] on p "Silla reclinomatica" at bounding box center [88, 144] width 27 height 5
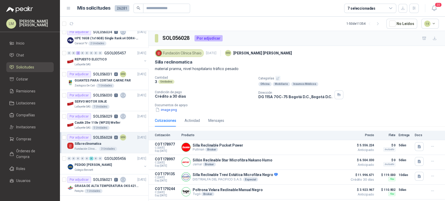
scroll to position [7, 0]
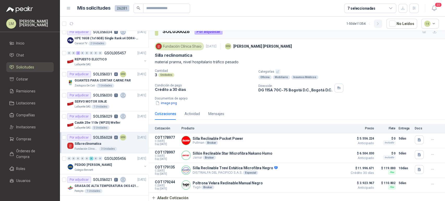
click at [378, 27] on button "button" at bounding box center [378, 24] width 8 height 8
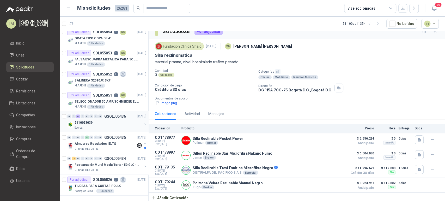
click at [115, 115] on div "0 0 6 0 0 0 0 0 GSOL005436 [DATE]" at bounding box center [107, 116] width 80 height 6
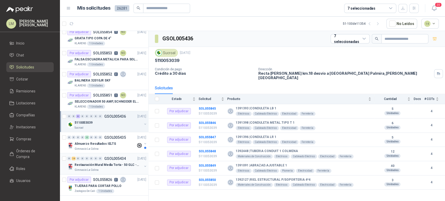
click at [95, 163] on p "Restauración Mural Media Torta - 50 GLC - URGENTE" at bounding box center [107, 165] width 65 height 5
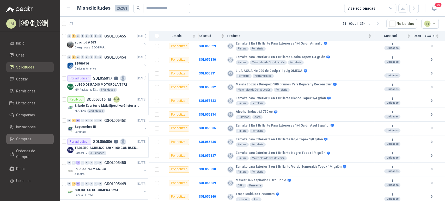
click at [23, 138] on span "Compras" at bounding box center [23, 139] width 15 height 6
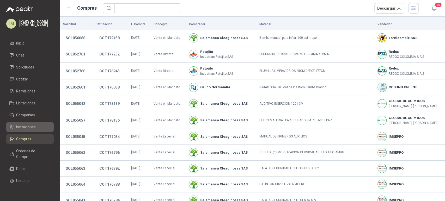
click at [27, 129] on span "Invitaciones" at bounding box center [26, 127] width 20 height 6
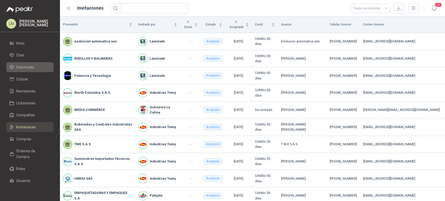
click at [27, 69] on span "Solicitudes" at bounding box center [25, 67] width 18 height 6
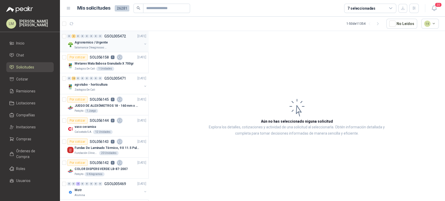
click at [99, 41] on p "Agronomico / Urgente" at bounding box center [91, 42] width 33 height 5
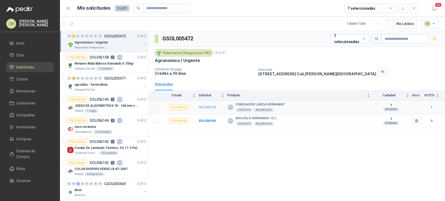
click at [208, 107] on b "SOL056159" at bounding box center [207, 108] width 17 height 4
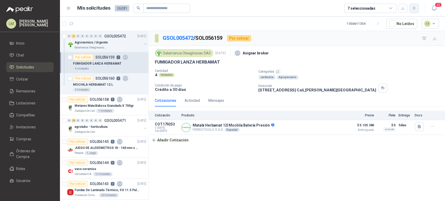
click at [411, 10] on button "button" at bounding box center [414, 8] width 9 height 9
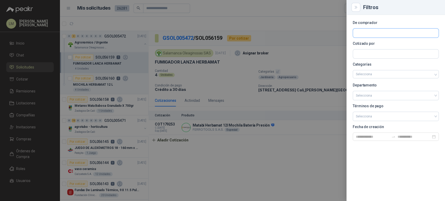
click at [372, 31] on input "text" at bounding box center [396, 33] width 86 height 9
type input "******"
click at [368, 46] on span "Laminate Packaging [GEOGRAPHIC_DATA] SAS -" at bounding box center [393, 47] width 57 height 3
click at [302, 39] on div at bounding box center [222, 100] width 445 height 201
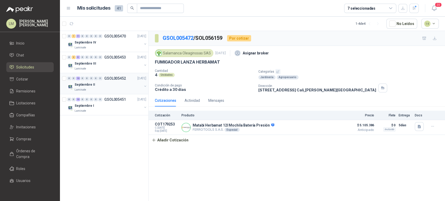
click at [146, 86] on button "button" at bounding box center [145, 86] width 4 height 4
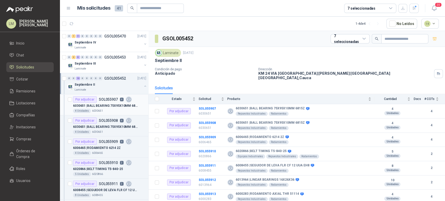
click at [118, 106] on p "6030651 | BALL BEARING 75X95X10MM 6815Z" at bounding box center [105, 106] width 65 height 5
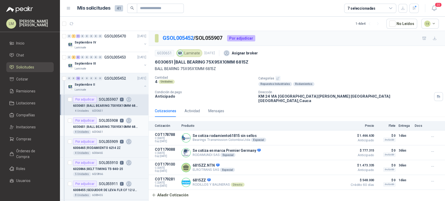
click at [98, 129] on div "6030651 | BALL BEARING 75X95X10MM 6815Z" at bounding box center [109, 127] width 73 height 6
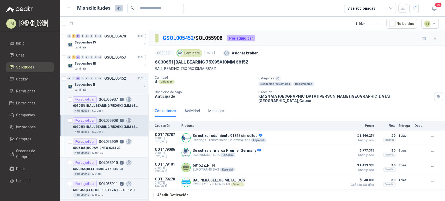
click at [98, 149] on p "6006465 | RODAMIENTO 6214 2Z" at bounding box center [97, 148] width 48 height 5
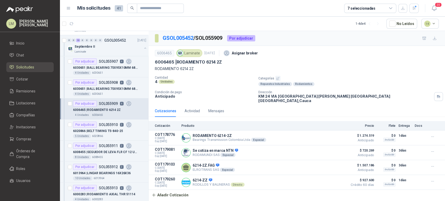
scroll to position [50, 0]
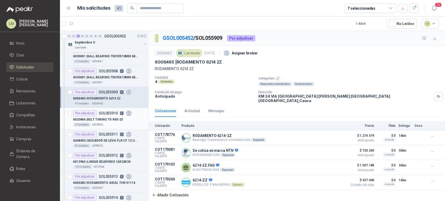
click at [109, 119] on p "6020866 | BELT TIMING T5-840-25" at bounding box center [98, 119] width 50 height 5
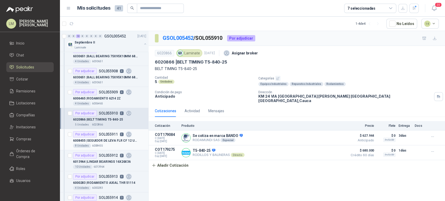
click at [103, 148] on article "Por adjudicar SOL055911 2 6008455 | SEGUIDOR [PERSON_NAME] FLR CF 12 UUA EH8 8 …" at bounding box center [104, 139] width 88 height 21
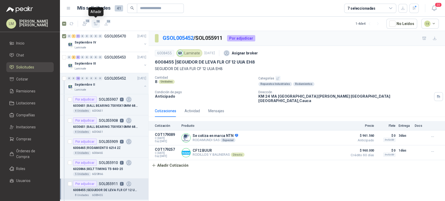
click at [96, 24] on icon "button" at bounding box center [96, 24] width 4 height 4
click at [33, 79] on li "Cotizar 12" at bounding box center [29, 79] width 41 height 6
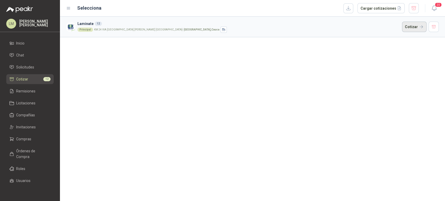
click at [409, 25] on button "Cotizar" at bounding box center [414, 27] width 25 height 10
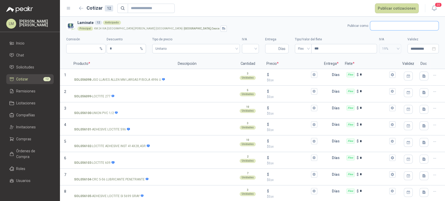
click at [381, 27] on input "text" at bounding box center [405, 25] width 68 height 9
type input "****"
click at [383, 35] on p "Ferretería Barbosa sas" at bounding box center [398, 36] width 41 height 3
type input "*"
type input "**********"
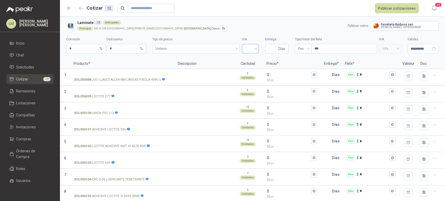
click at [247, 48] on input "search" at bounding box center [250, 48] width 11 height 8
click at [246, 61] on div "19%" at bounding box center [247, 60] width 9 height 6
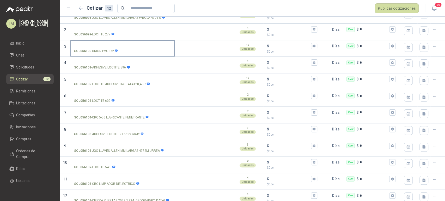
scroll to position [63, 0]
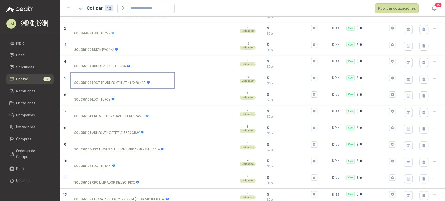
click at [101, 76] on input "SOL056102 - LOCTITE ADHESIVE INST 414X28,4GR" at bounding box center [122, 78] width 97 height 4
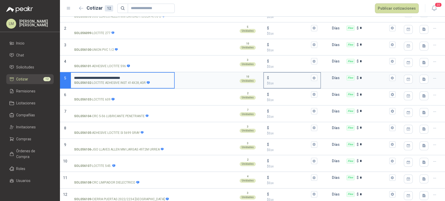
click at [275, 76] on input "$ $ 0 ,00" at bounding box center [290, 78] width 40 height 4
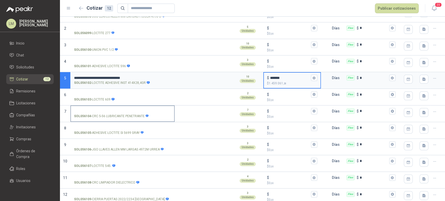
type input "*******"
click at [105, 127] on input "SOL056105 - ADHESIVE LOCTITE SI 5699 GRAY" at bounding box center [122, 128] width 97 height 4
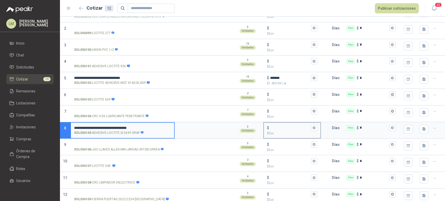
click at [276, 127] on input "$ $ 0 ,00" at bounding box center [290, 128] width 40 height 4
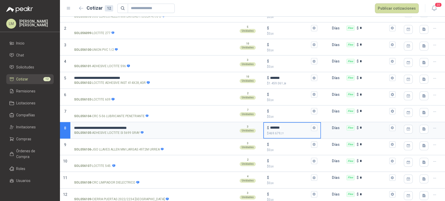
type input "*******"
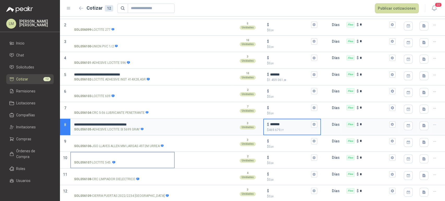
click at [94, 156] on input "SOL056107 - LOCTITE 545." at bounding box center [122, 158] width 97 height 4
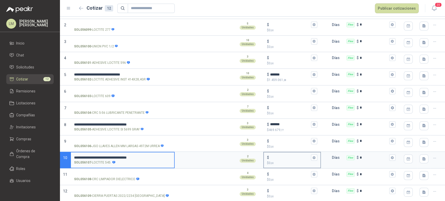
click at [279, 156] on input "$ $ 0 ,00" at bounding box center [290, 158] width 40 height 4
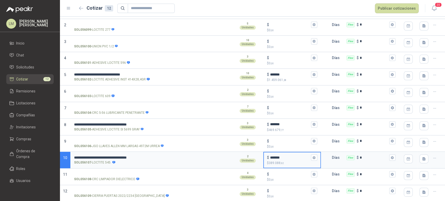
type input "*******"
click at [100, 92] on input "SOL056103 - LOCTITE 609" at bounding box center [122, 91] width 97 height 4
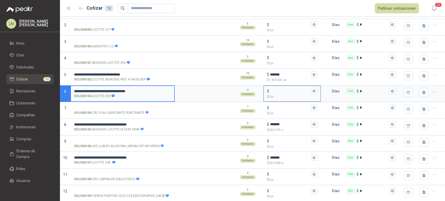
click at [278, 91] on input "$ $ 0 ,00" at bounding box center [290, 91] width 40 height 4
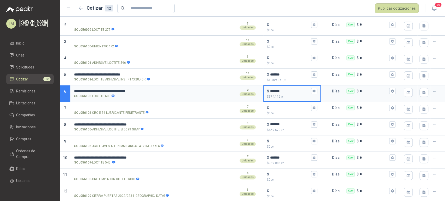
type input "*******"
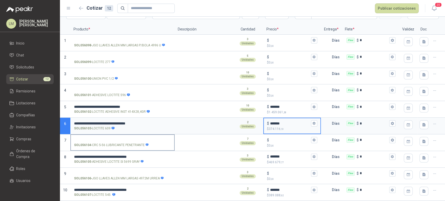
scroll to position [34, 0]
click at [109, 140] on input "SOL056104 - CRC 5-56 LUBRICANTE PENETRANTE" at bounding box center [122, 141] width 97 height 4
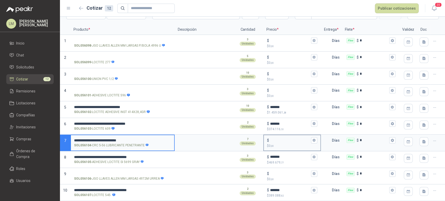
click at [278, 139] on input "$ $ 0 ,00" at bounding box center [290, 141] width 40 height 4
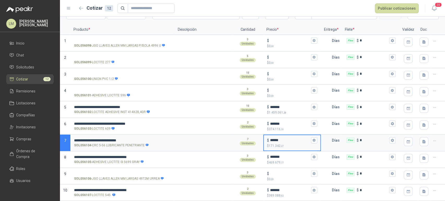
type input "******"
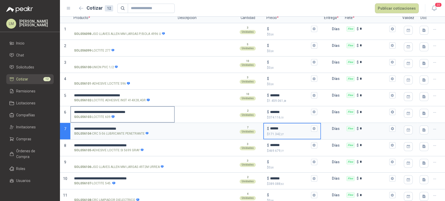
scroll to position [67, 0]
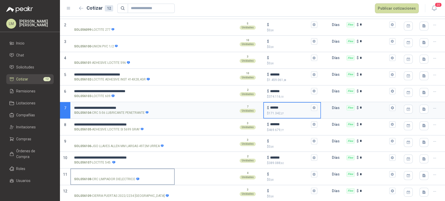
click at [97, 175] on input "SOL056108 - CRC LIMPIADOR DIELECTRICO" at bounding box center [122, 175] width 97 height 4
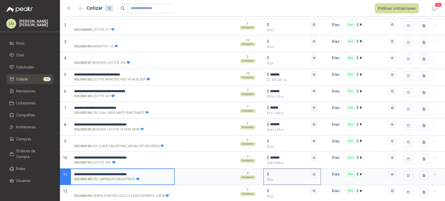
click at [276, 173] on input "$ $ 0 ,00" at bounding box center [290, 175] width 40 height 4
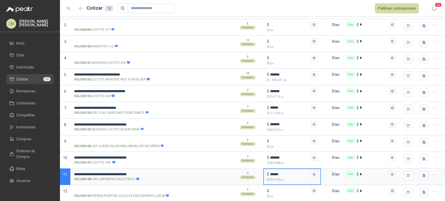
type input "******"
click at [102, 192] on input "SOL056109 - CIERRA PUERTAS 2022/2234 [GEOGRAPHIC_DATA]" at bounding box center [122, 191] width 97 height 4
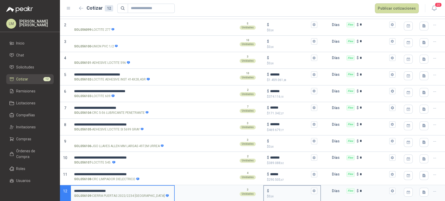
click at [281, 189] on input "$ $ 0 ,00" at bounding box center [290, 191] width 40 height 4
type input "*******"
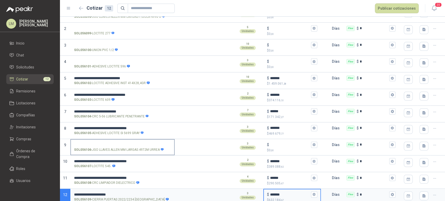
scroll to position [0, 0]
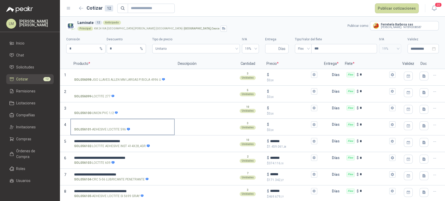
click at [93, 124] on input "SOL056101 - ADHESIVE LOCTITE 596" at bounding box center [122, 125] width 97 height 4
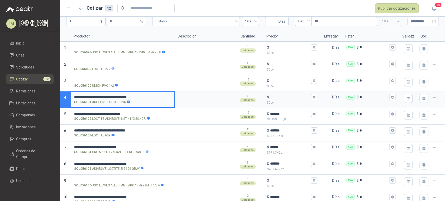
scroll to position [18, 0]
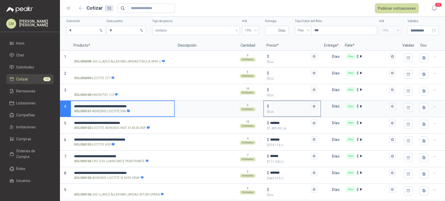
click at [276, 106] on input "$ $ 0 ,00" at bounding box center [290, 107] width 40 height 4
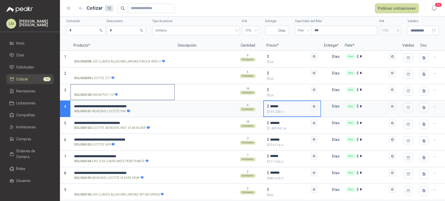
type input "******"
click at [104, 75] on input "SOL056099 - LOCTITE 277" at bounding box center [122, 73] width 97 height 4
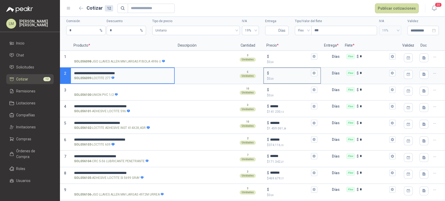
click at [281, 73] on input "$ $ 0 ,00" at bounding box center [290, 73] width 40 height 4
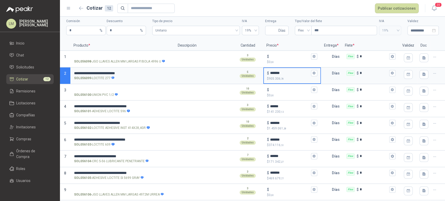
type input "*******"
click at [270, 30] on input "Entrega" at bounding box center [272, 30] width 9 height 9
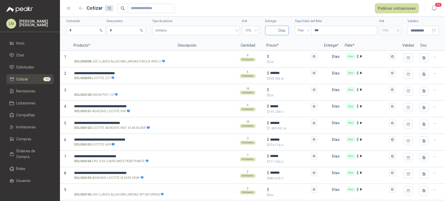
type input "*"
click at [319, 29] on input "***" at bounding box center [344, 30] width 65 height 9
type input "****"
type input "********"
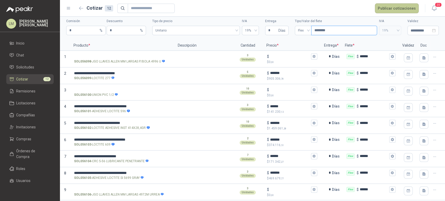
type input "********"
click at [398, 7] on button "Publicar cotizaciones" at bounding box center [397, 8] width 44 height 10
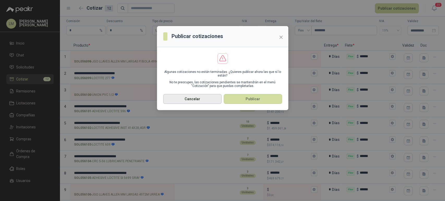
click at [205, 101] on button "Cancelar" at bounding box center [192, 99] width 58 height 10
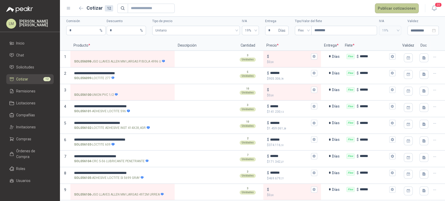
click at [388, 8] on button "Publicar cotizaciones" at bounding box center [397, 8] width 44 height 10
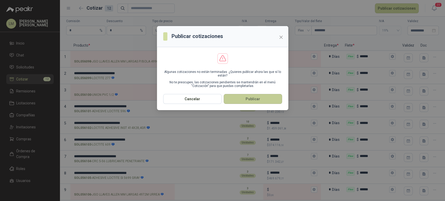
click at [243, 98] on button "Publicar" at bounding box center [253, 99] width 58 height 10
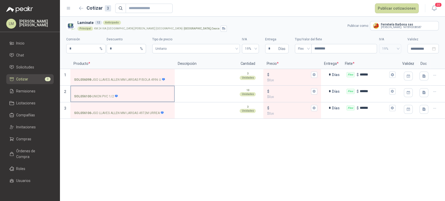
scroll to position [0, 0]
click at [81, 7] on icon "button" at bounding box center [81, 8] width 4 height 3
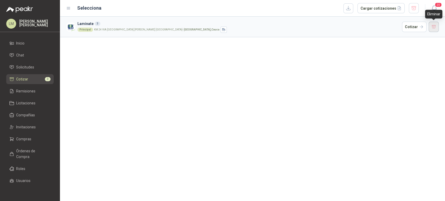
click at [435, 25] on button "button" at bounding box center [434, 27] width 10 height 10
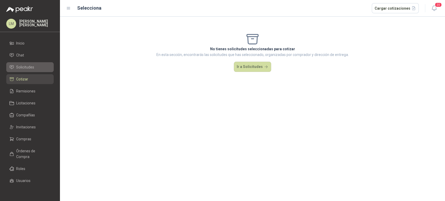
click at [27, 68] on span "Solicitudes" at bounding box center [25, 67] width 18 height 6
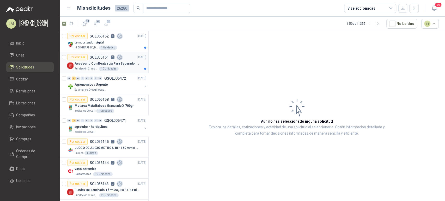
click at [86, 67] on p "Fundación Clínica Shaio" at bounding box center [86, 69] width 23 height 4
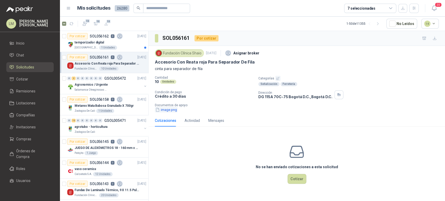
click at [174, 111] on button "image.png" at bounding box center [166, 109] width 23 height 5
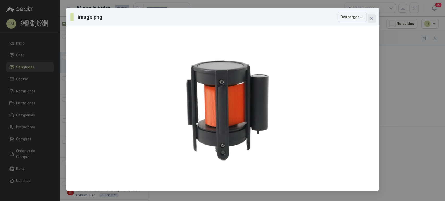
click at [373, 19] on icon "close" at bounding box center [372, 18] width 4 height 4
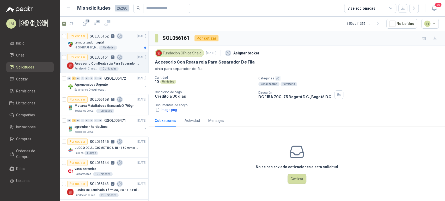
click at [86, 46] on p "[GEOGRAPHIC_DATA]" at bounding box center [86, 48] width 23 height 4
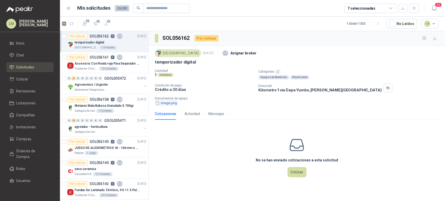
click at [168, 103] on button "image.png" at bounding box center [166, 102] width 23 height 5
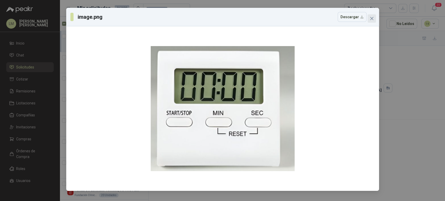
click at [372, 17] on icon "close" at bounding box center [372, 18] width 4 height 4
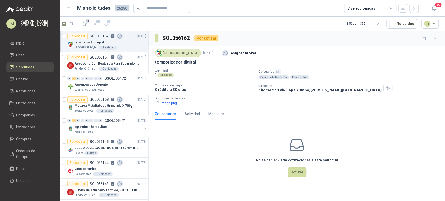
click at [277, 70] on icon "button" at bounding box center [277, 71] width 3 height 3
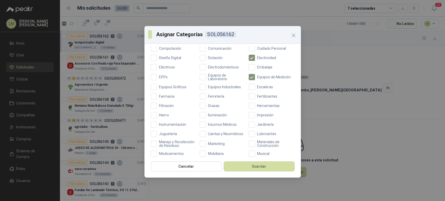
scroll to position [105, 0]
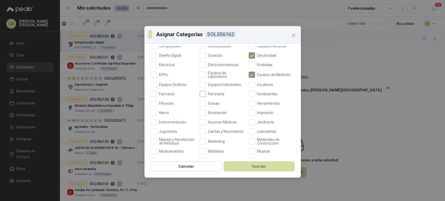
click at [213, 93] on span "Ferretería" at bounding box center [216, 94] width 20 height 4
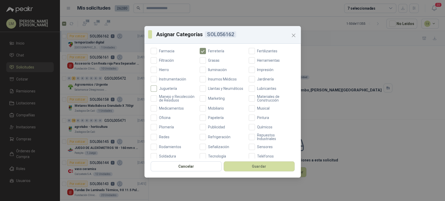
scroll to position [148, 0]
click at [160, 120] on span "Oficina" at bounding box center [165, 118] width 16 height 4
click at [254, 162] on div "Cancelar Guardar" at bounding box center [223, 168] width 157 height 19
click at [252, 166] on button "Guardar" at bounding box center [259, 167] width 71 height 10
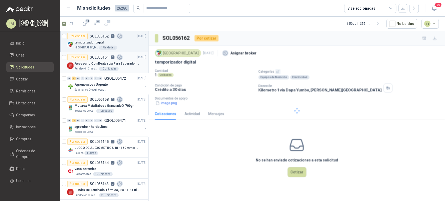
click at [107, 64] on p "Accesorio Con Reata roja Para Separador De Fila" at bounding box center [107, 63] width 65 height 5
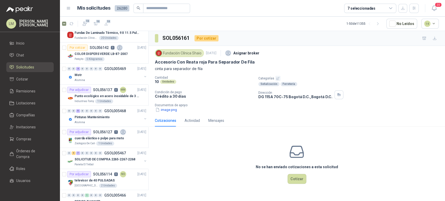
scroll to position [159, 0]
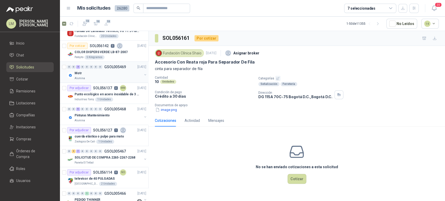
click at [90, 69] on div "0 0 4 0 0 0 0 0 GSOL005469 [DATE]" at bounding box center [107, 67] width 80 height 6
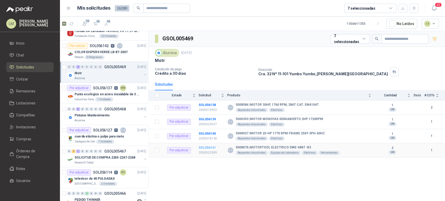
click at [205, 147] on b "SOL056141" at bounding box center [207, 148] width 17 height 4
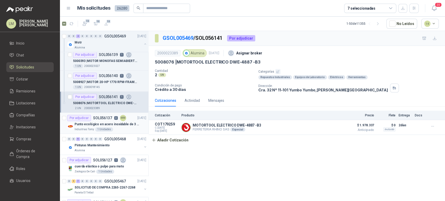
scroll to position [265, 0]
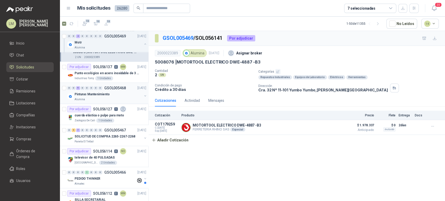
click at [100, 98] on div "Alumina" at bounding box center [109, 100] width 68 height 4
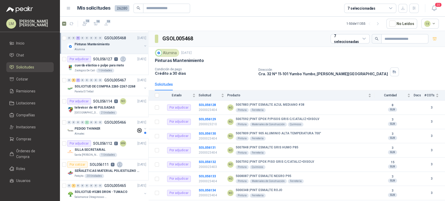
scroll to position [320, 0]
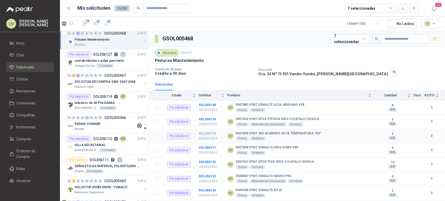
click at [205, 133] on b "SOL056130" at bounding box center [207, 134] width 17 height 4
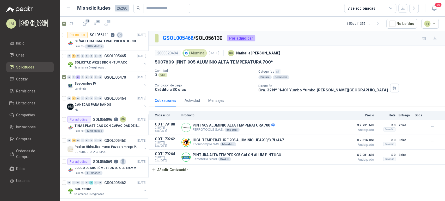
scroll to position [636, 0]
click at [143, 84] on button "button" at bounding box center [145, 85] width 4 height 4
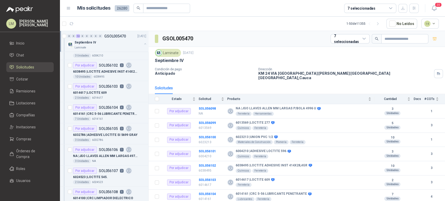
scroll to position [753, 0]
click at [103, 70] on p "6038495 | LOCTITE ADHESIVE INST 414X28,4GR" at bounding box center [105, 71] width 65 height 5
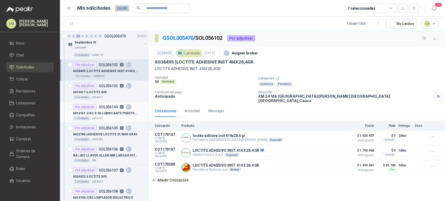
click at [103, 114] on p "6014161 | CRC 5-56 LUBRICANTE PENETRANTE" at bounding box center [105, 113] width 65 height 5
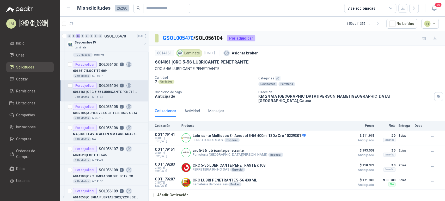
scroll to position [776, 0]
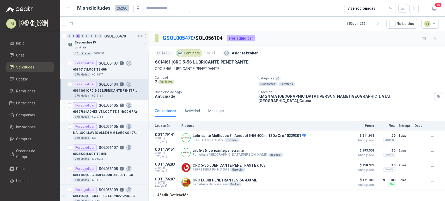
click at [102, 110] on p "6032786 | ADHESIVE LOCTITE SI 5699 GRAY" at bounding box center [105, 112] width 64 height 5
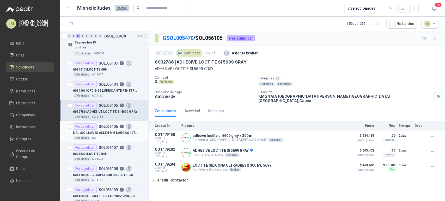
click at [102, 133] on p "NA | JGO LLAVES [PERSON_NAME] LARGAS 4972M [PERSON_NAME]" at bounding box center [105, 133] width 65 height 5
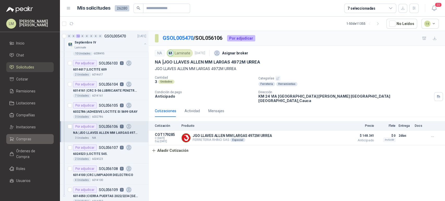
click at [21, 138] on span "Compras" at bounding box center [23, 139] width 15 height 6
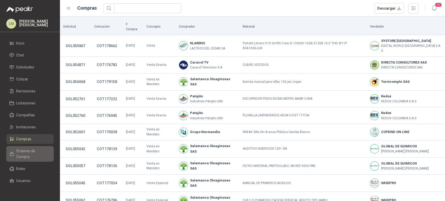
click at [32, 156] on span "Órdenes de Compra" at bounding box center [32, 153] width 33 height 11
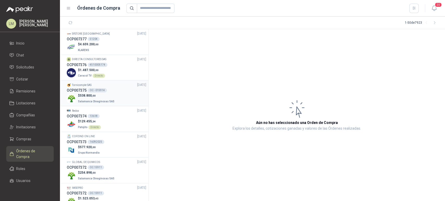
click at [100, 89] on div "OC - 015914" at bounding box center [97, 90] width 19 height 4
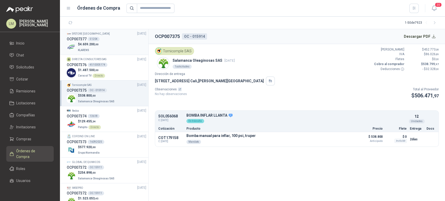
click at [95, 46] on p "$ 4.659.200 ,00" at bounding box center [88, 44] width 21 height 5
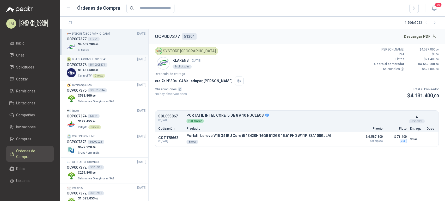
click at [95, 70] on span ",00" at bounding box center [97, 70] width 4 height 3
